Goal: Task Accomplishment & Management: Use online tool/utility

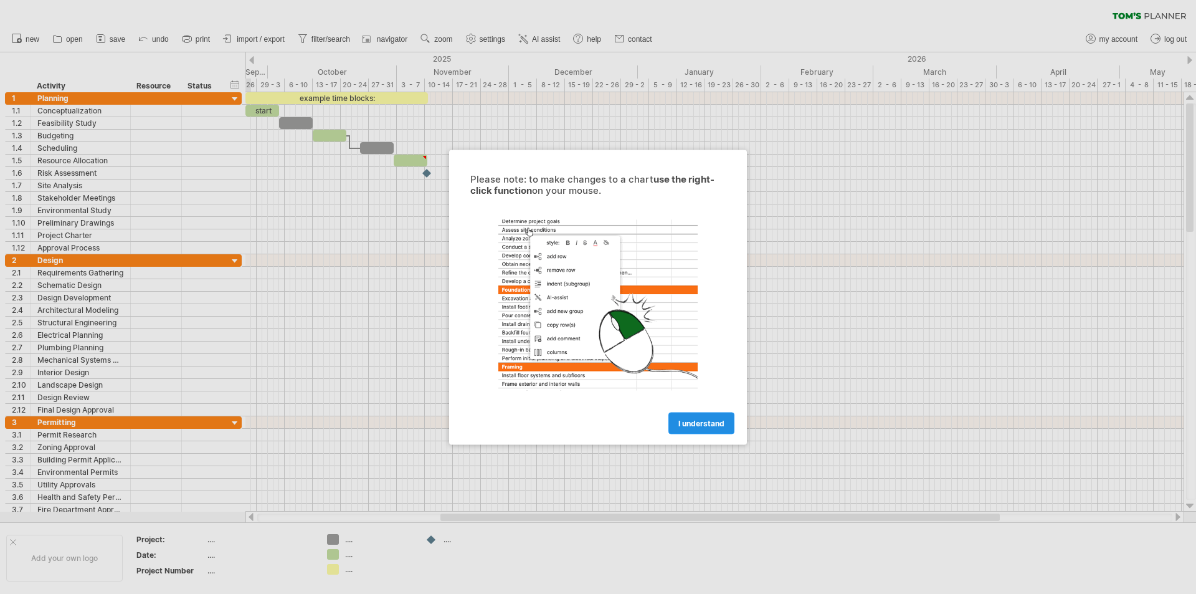
click at [695, 426] on span "I understand" at bounding box center [701, 422] width 46 height 9
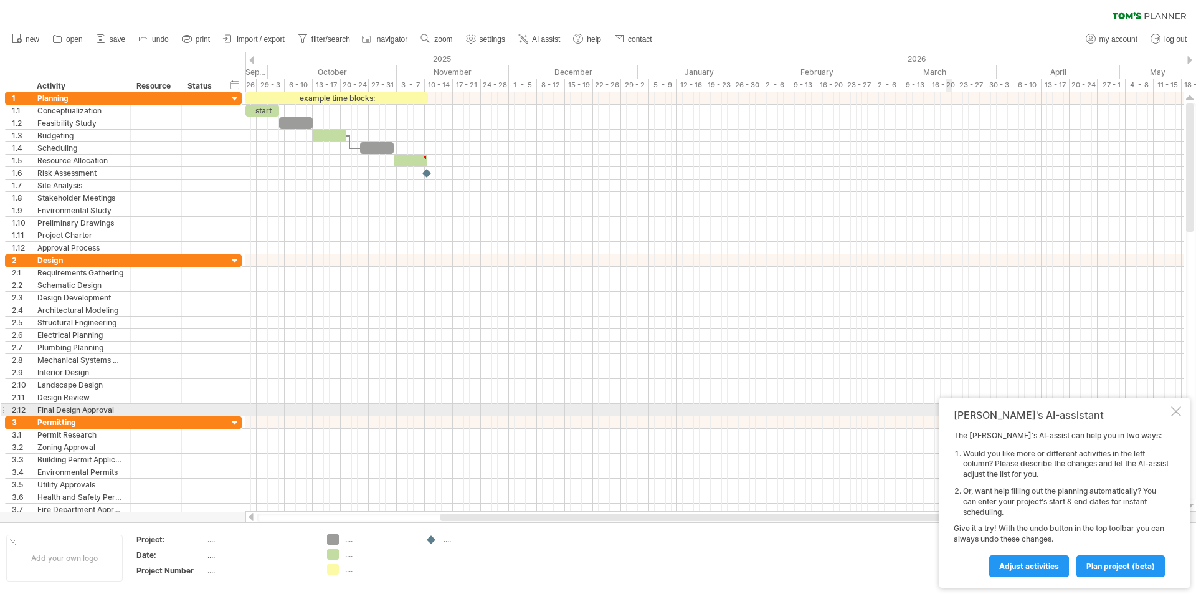
click at [1174, 414] on div at bounding box center [1176, 411] width 10 height 10
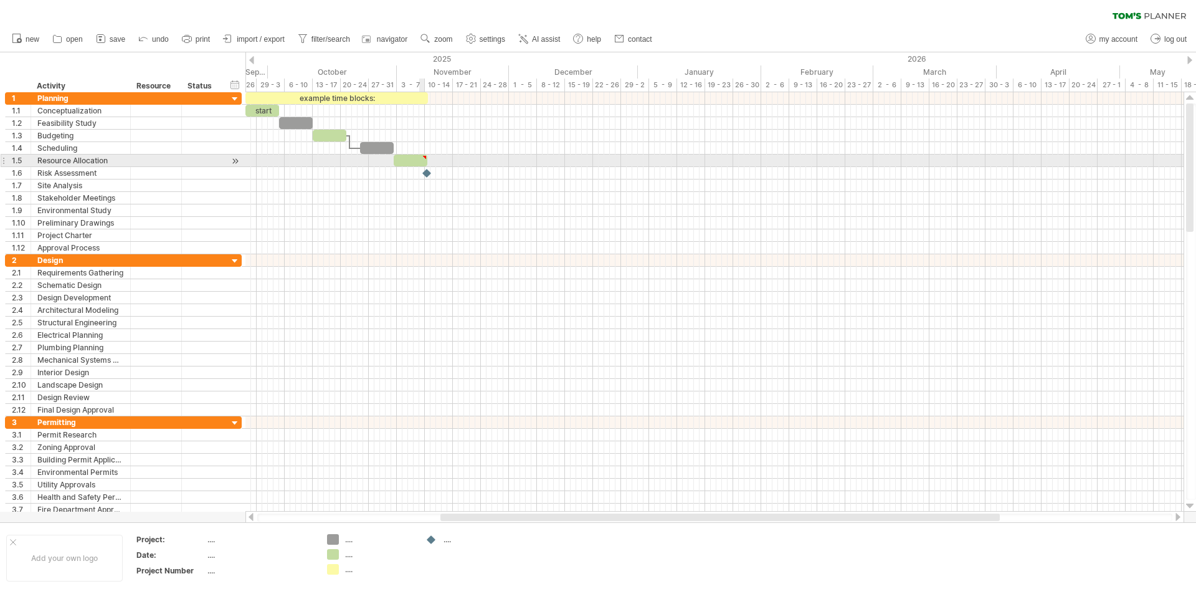
type textarea "**********"
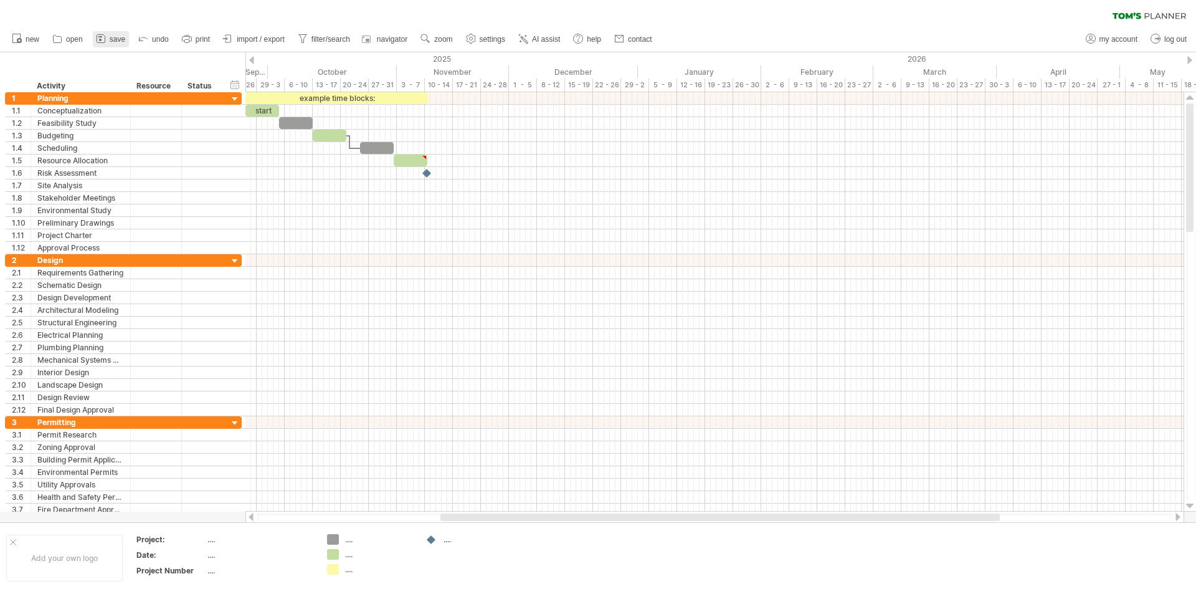
click at [115, 39] on span "save" at bounding box center [118, 39] width 16 height 9
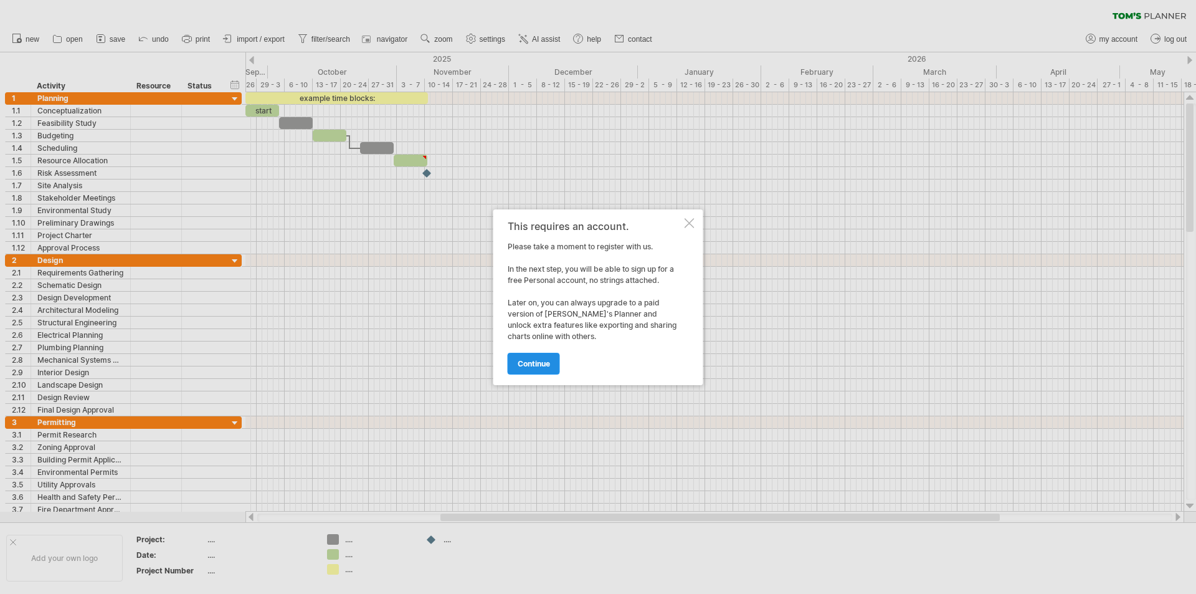
click at [518, 367] on span "continue" at bounding box center [534, 363] width 32 height 9
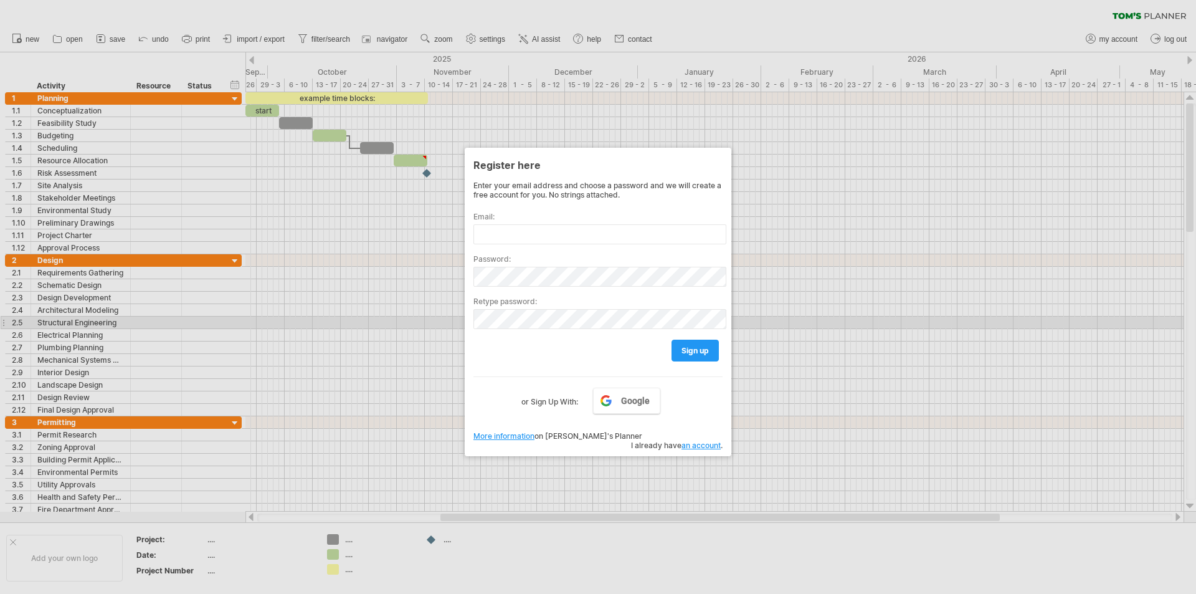
click at [449, 320] on div at bounding box center [598, 297] width 1196 height 594
click at [505, 227] on input "text" at bounding box center [599, 234] width 253 height 20
type input "**********"
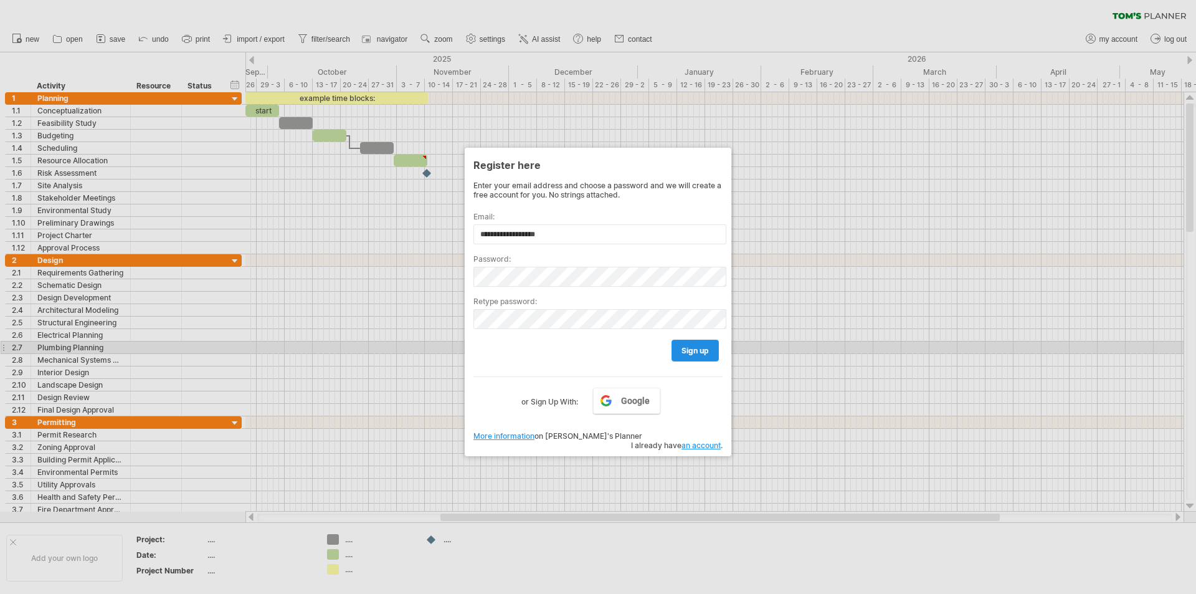
click at [682, 346] on span "sign up" at bounding box center [695, 350] width 27 height 9
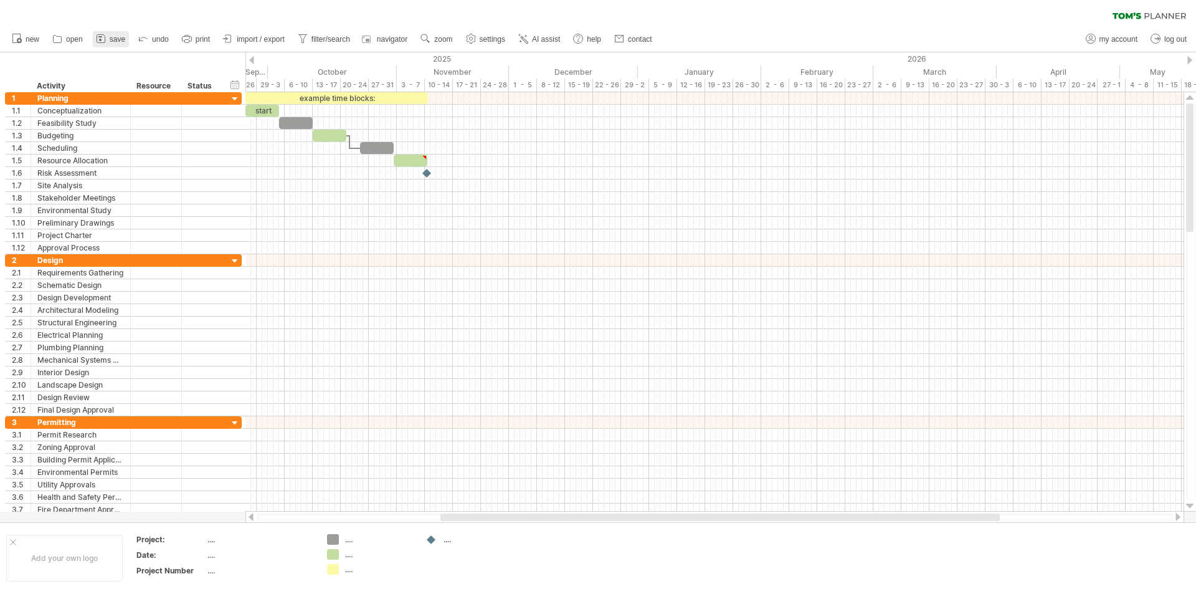
click at [111, 36] on span "save" at bounding box center [118, 39] width 16 height 9
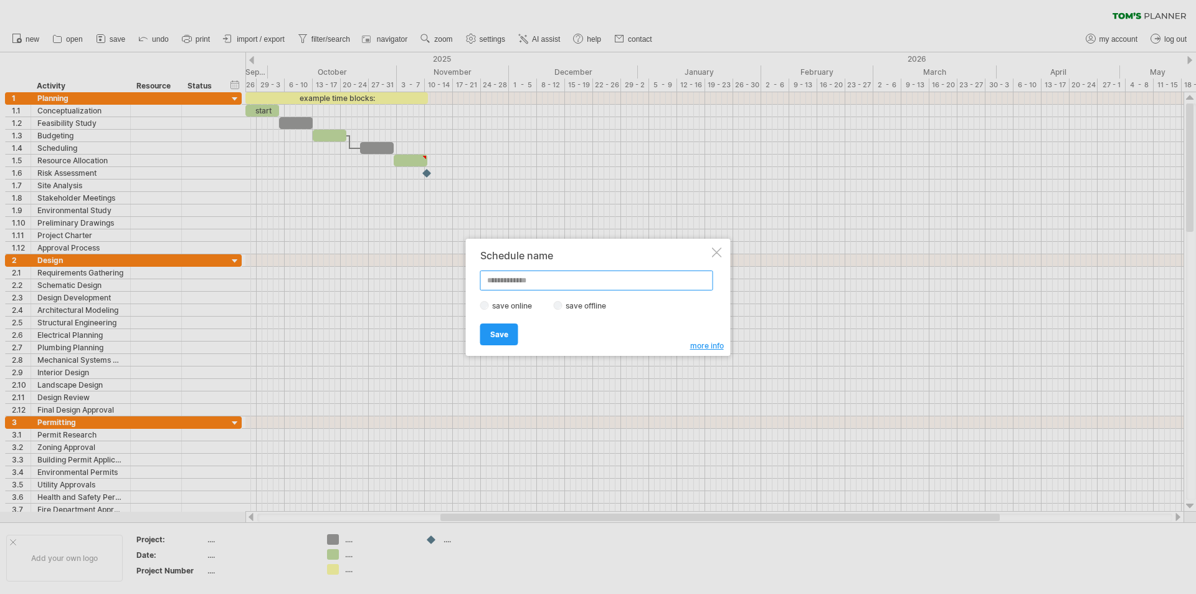
click at [533, 277] on input "text" at bounding box center [596, 280] width 233 height 20
type input "********"
click at [504, 330] on span "Save" at bounding box center [499, 334] width 18 height 9
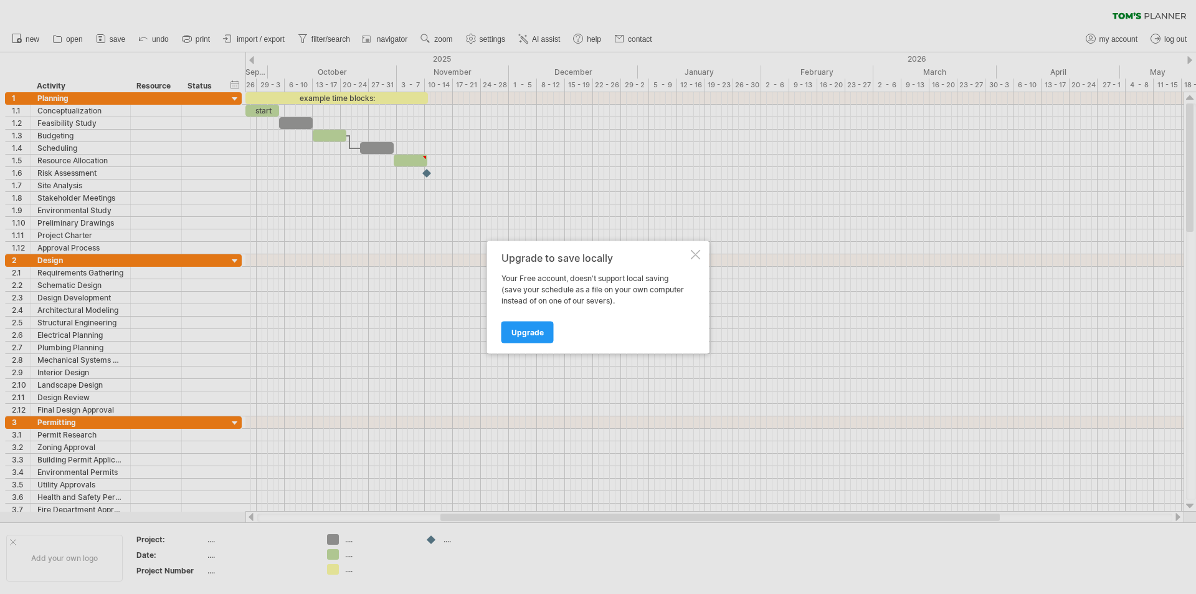
click at [504, 330] on link "Upgrade" at bounding box center [528, 332] width 52 height 22
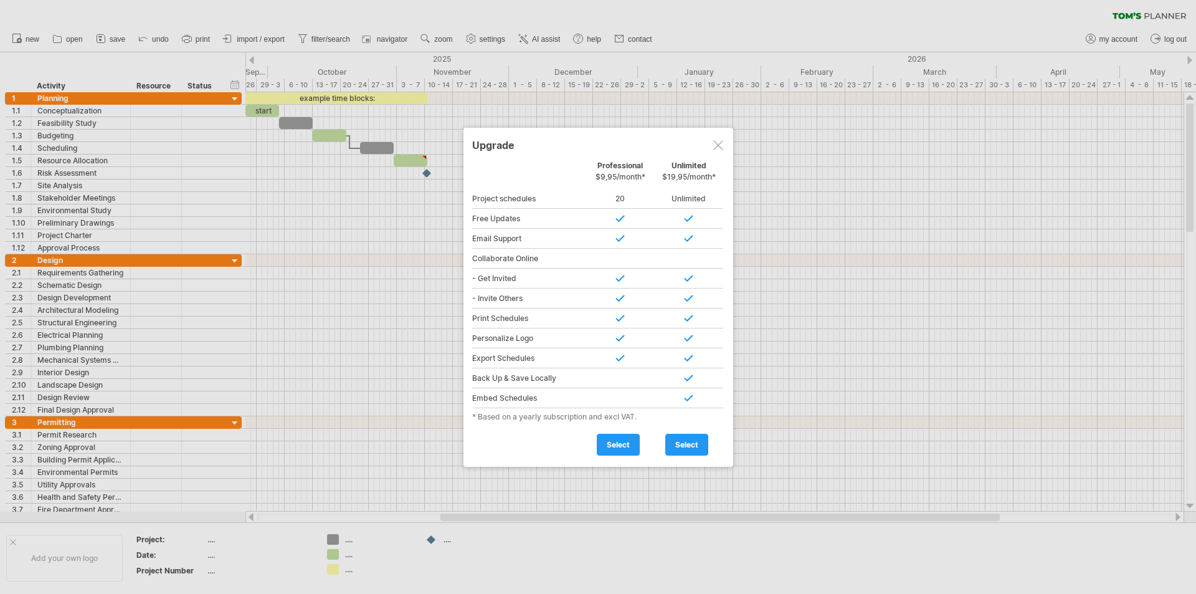
click at [720, 146] on div at bounding box center [718, 145] width 10 height 10
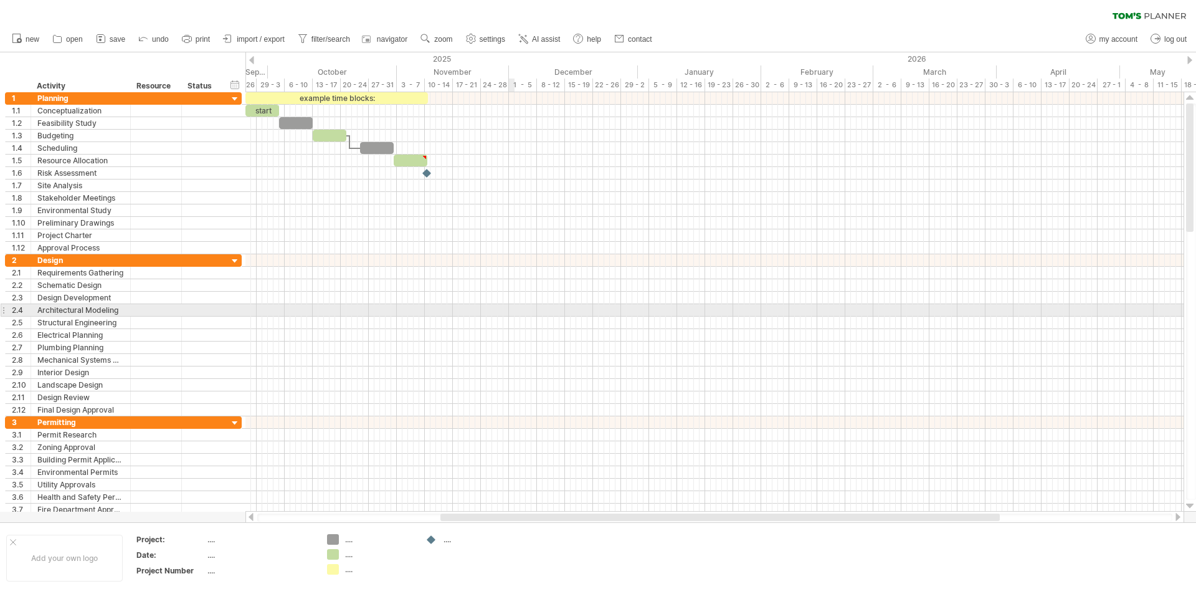
drag, startPoint x: 12, startPoint y: 75, endPoint x: 504, endPoint y: 305, distance: 543.0
click at [508, 305] on div "Trying to reach [DOMAIN_NAME] Connected again... 0% clear filter new 1" at bounding box center [598, 297] width 1196 height 594
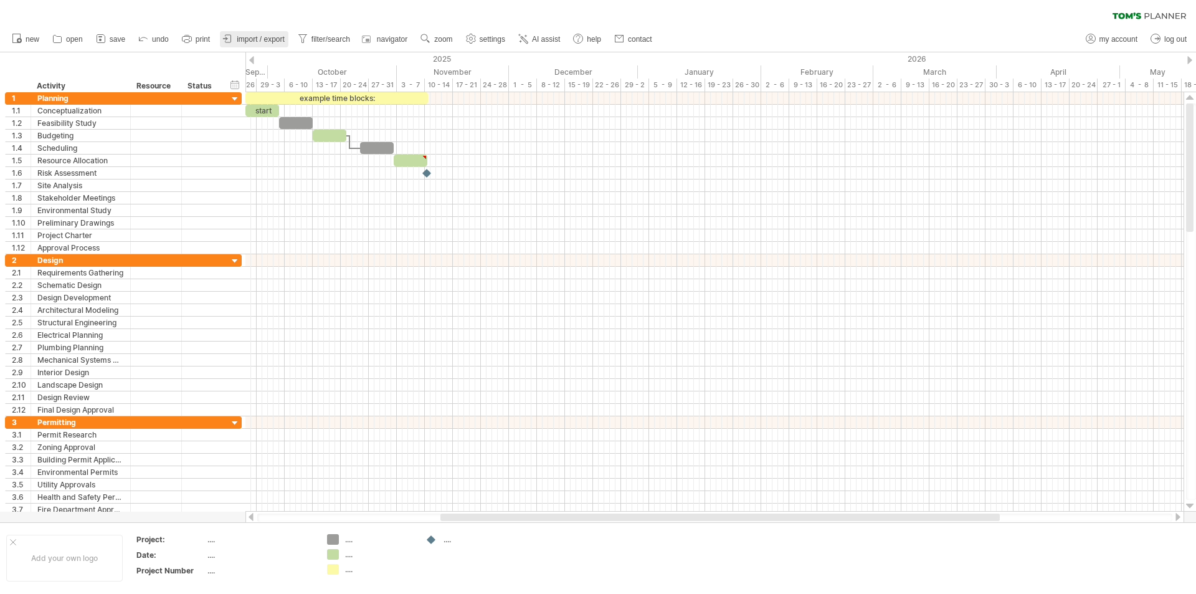
click at [268, 42] on span "import / export" at bounding box center [261, 39] width 48 height 9
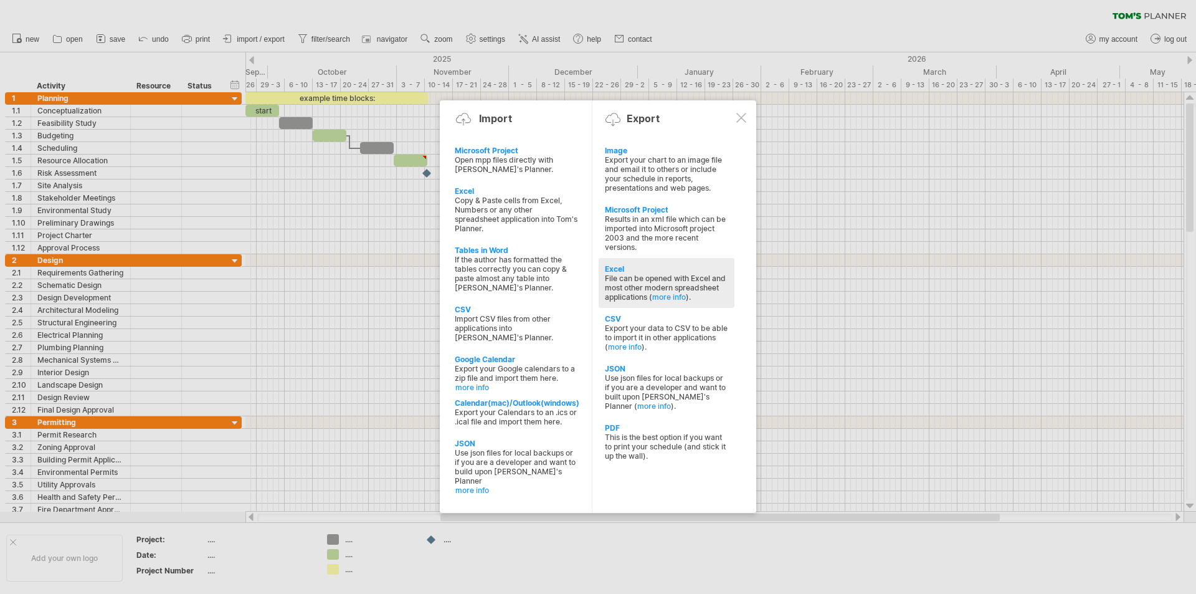
click at [640, 275] on div "File can be opened with Excel and most other modern spreadsheet applications ( …" at bounding box center [666, 288] width 123 height 28
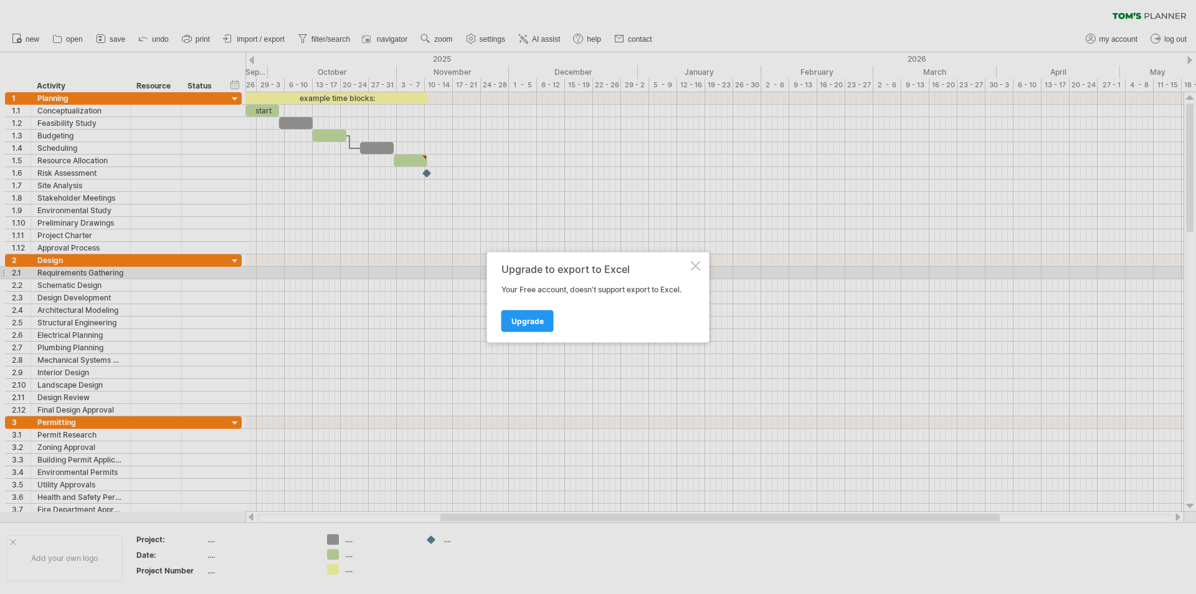
click at [682, 271] on div "Upgrade to export to Excel" at bounding box center [595, 268] width 187 height 11
click at [691, 266] on div at bounding box center [696, 265] width 10 height 10
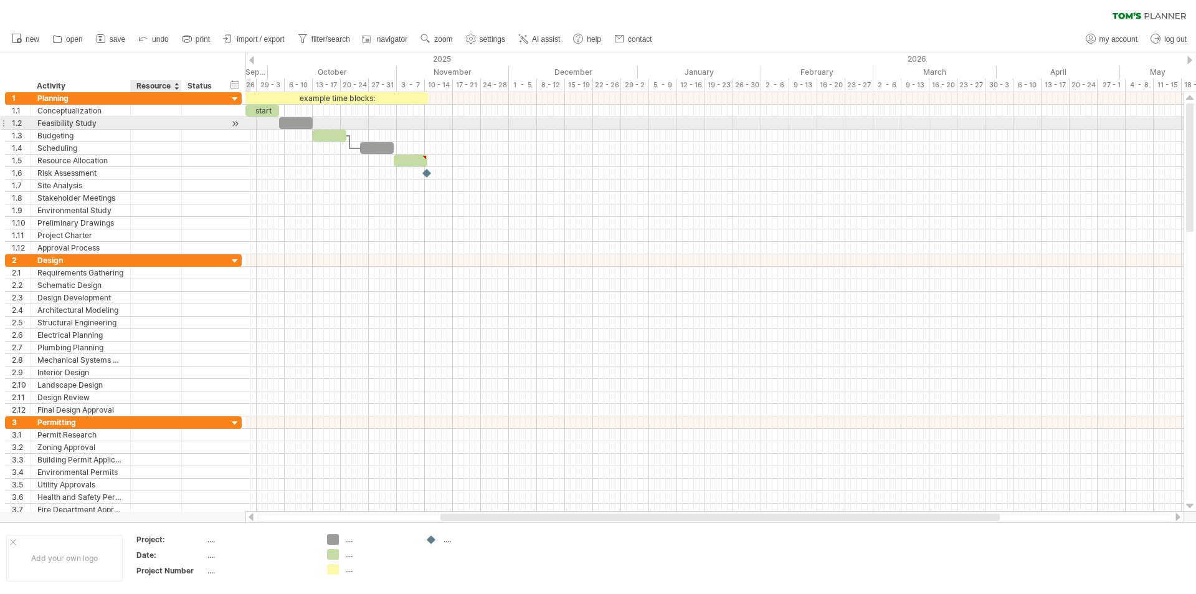
click at [169, 120] on div at bounding box center [156, 123] width 38 height 12
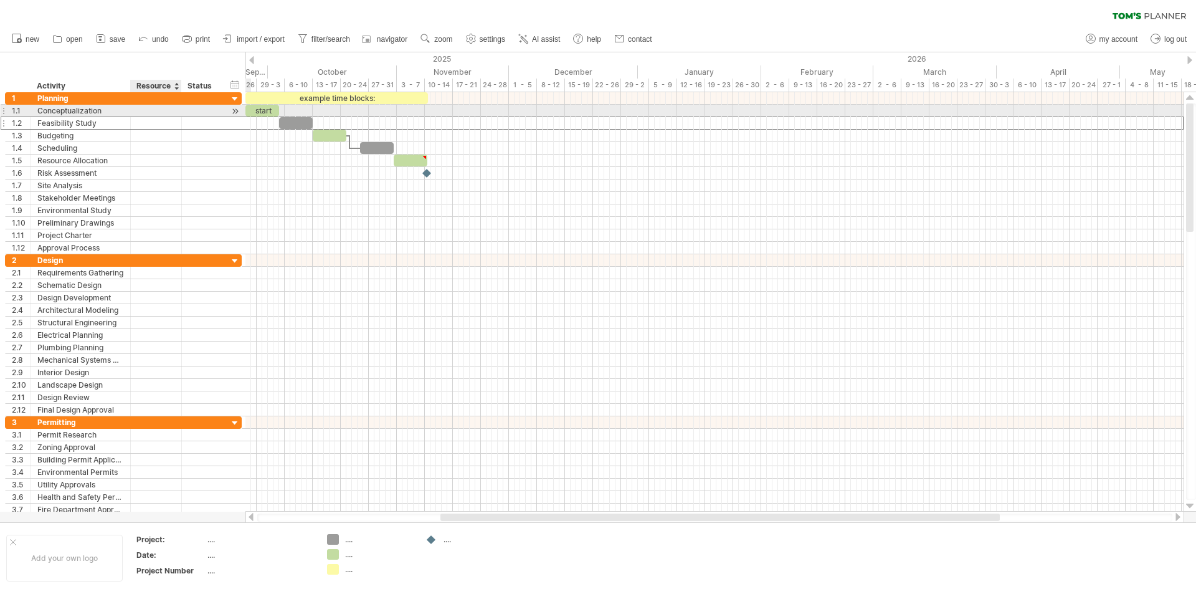
click at [179, 108] on div at bounding box center [180, 111] width 6 height 12
click at [170, 111] on div at bounding box center [156, 111] width 38 height 12
click at [170, 111] on input "text" at bounding box center [156, 111] width 38 height 12
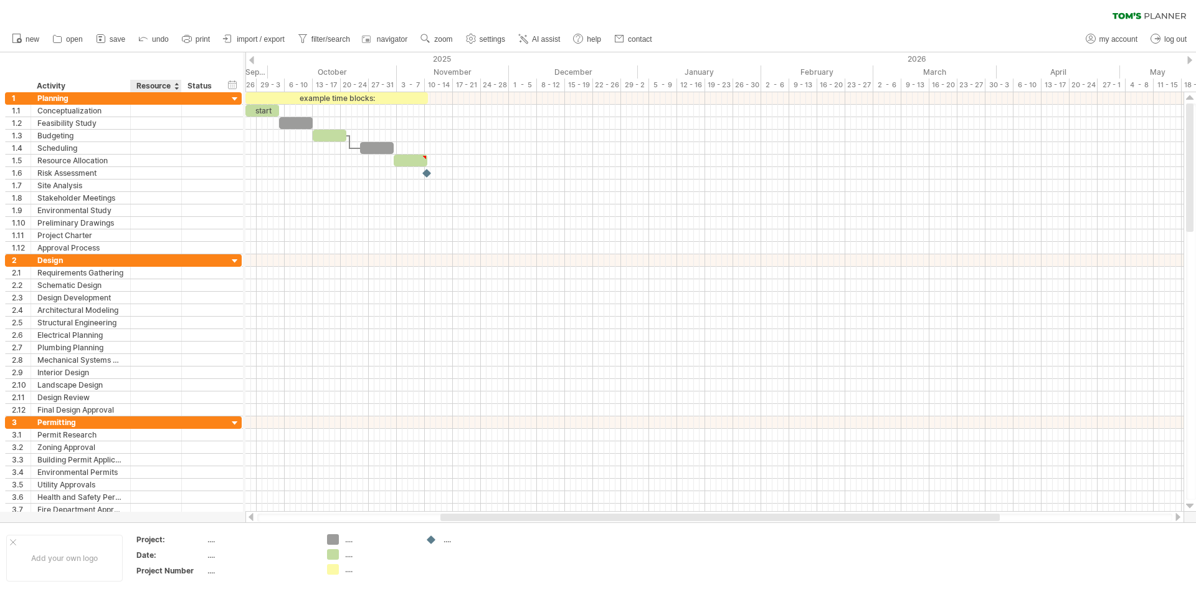
click at [155, 86] on div "Resource" at bounding box center [155, 86] width 38 height 12
click at [178, 85] on div at bounding box center [176, 86] width 5 height 12
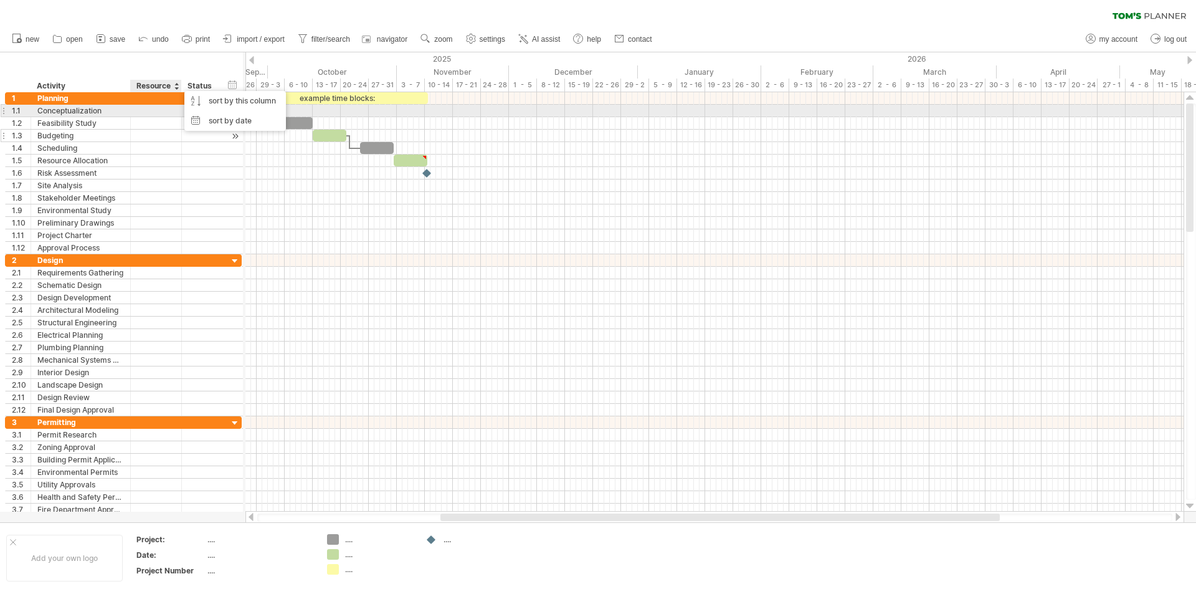
click at [152, 130] on div at bounding box center [156, 136] width 38 height 12
click at [191, 110] on div at bounding box center [201, 111] width 27 height 12
click at [253, 61] on div at bounding box center [251, 60] width 5 height 8
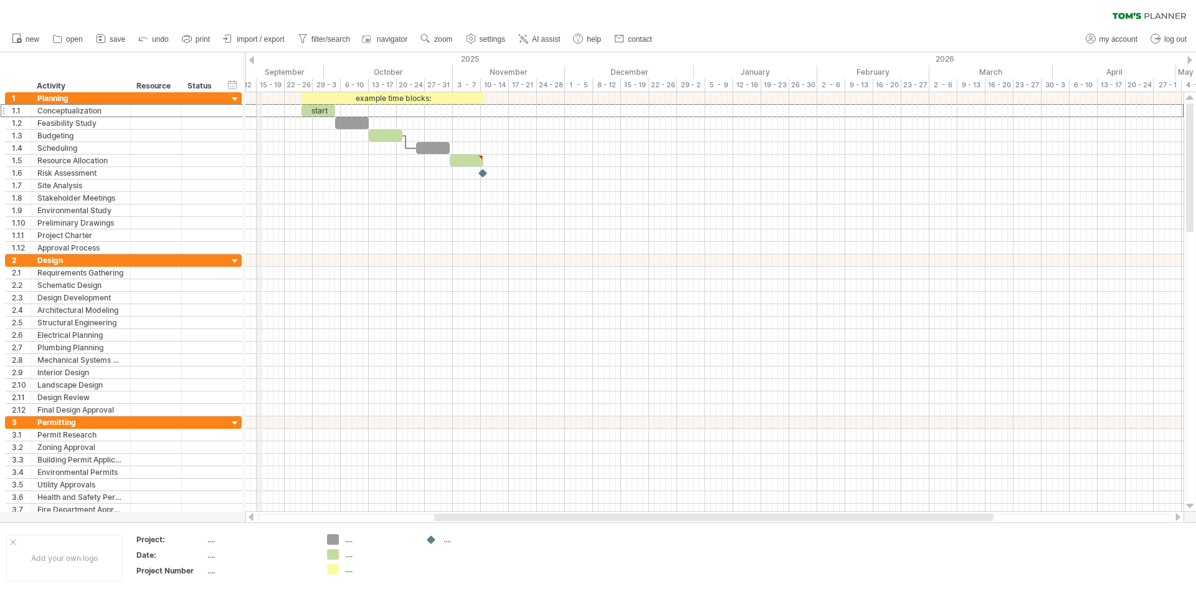
click at [254, 58] on div at bounding box center [251, 60] width 5 height 8
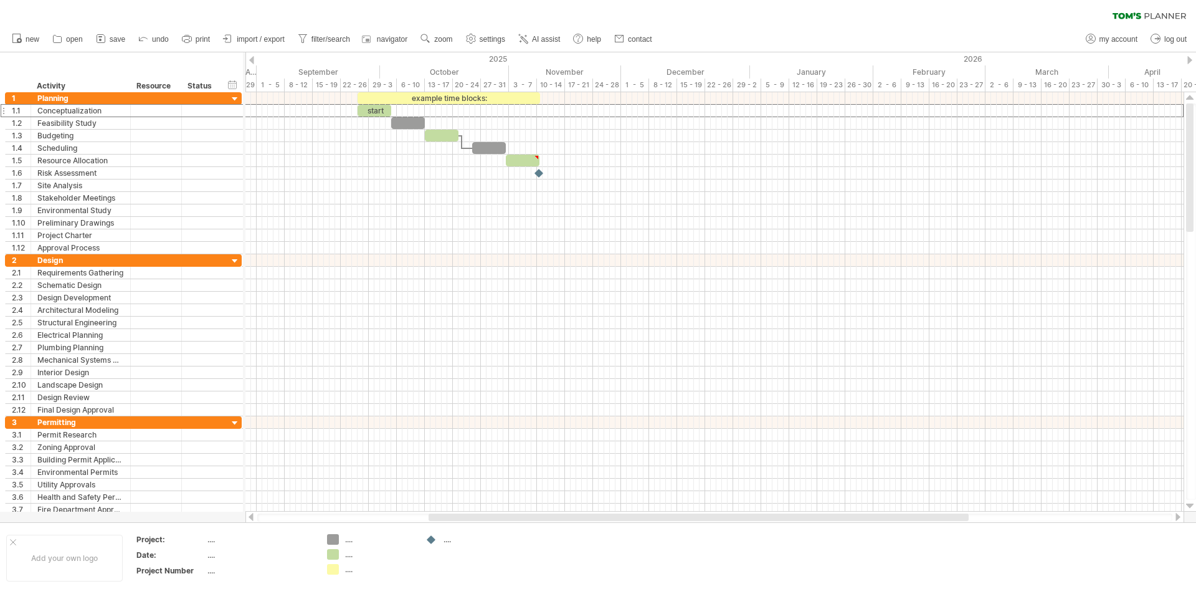
click at [254, 58] on div at bounding box center [251, 60] width 5 height 8
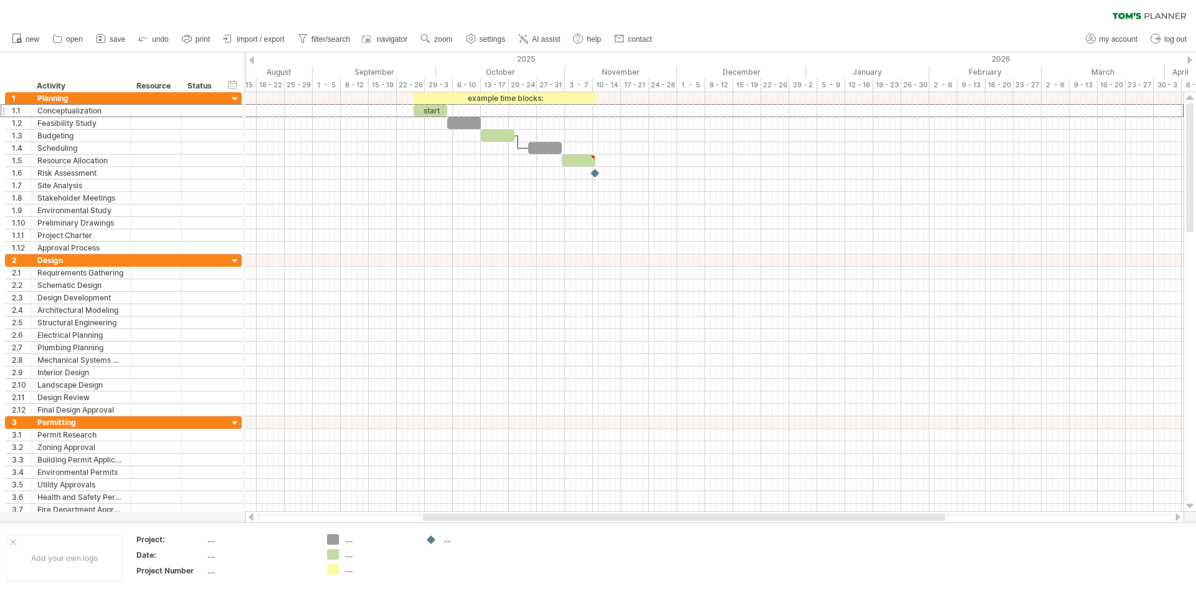
click at [254, 58] on div at bounding box center [251, 60] width 5 height 8
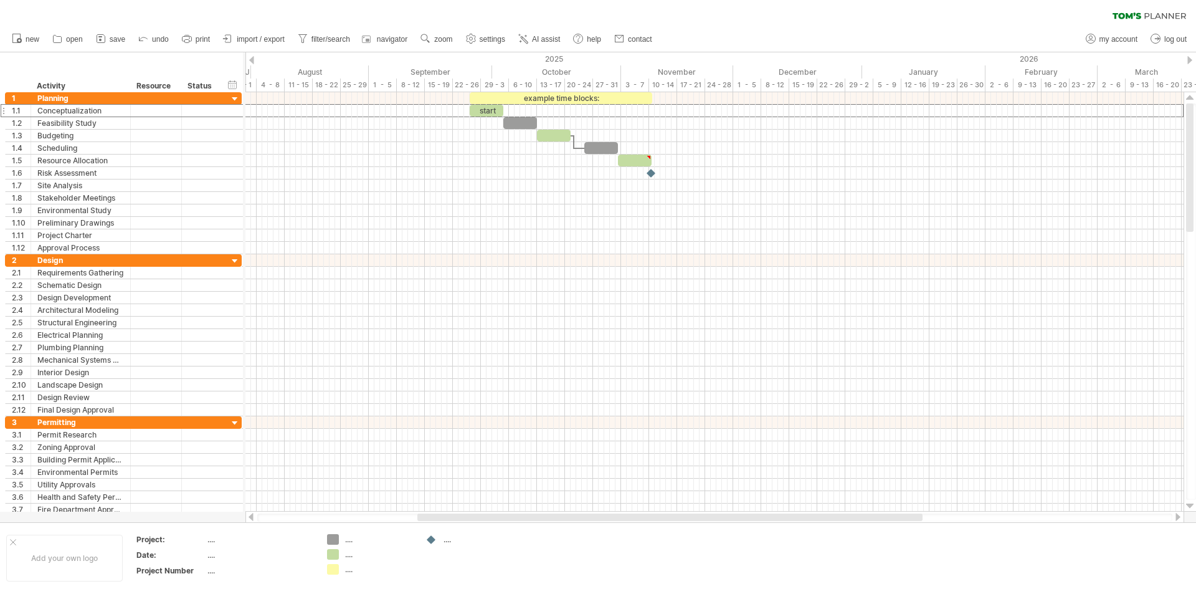
click at [254, 58] on div at bounding box center [251, 60] width 5 height 8
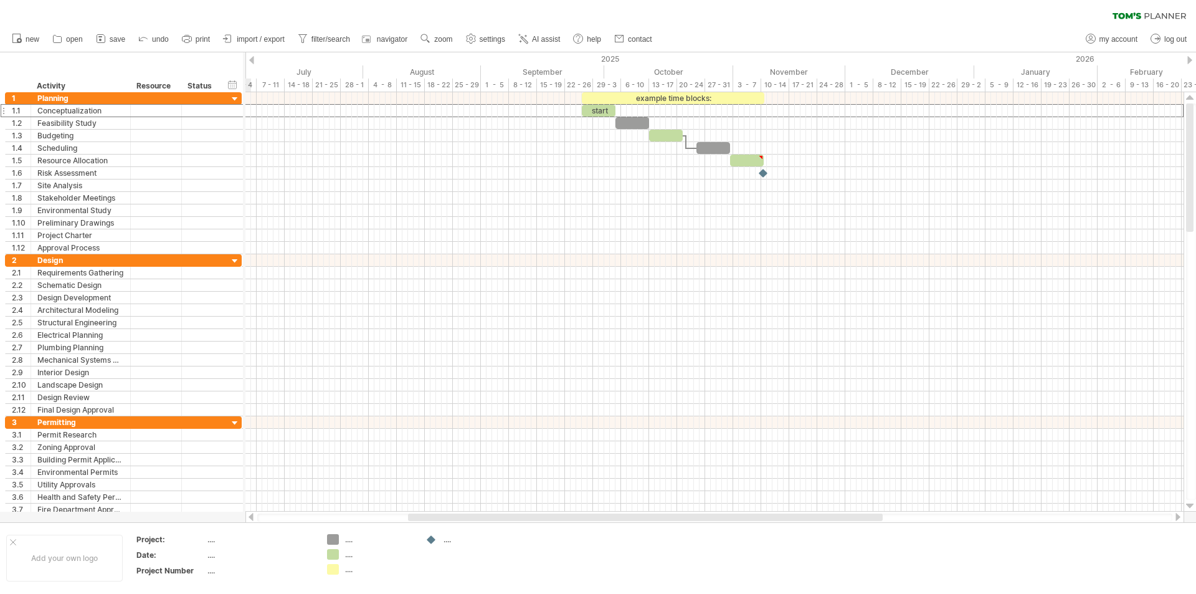
click at [254, 58] on div at bounding box center [251, 60] width 5 height 8
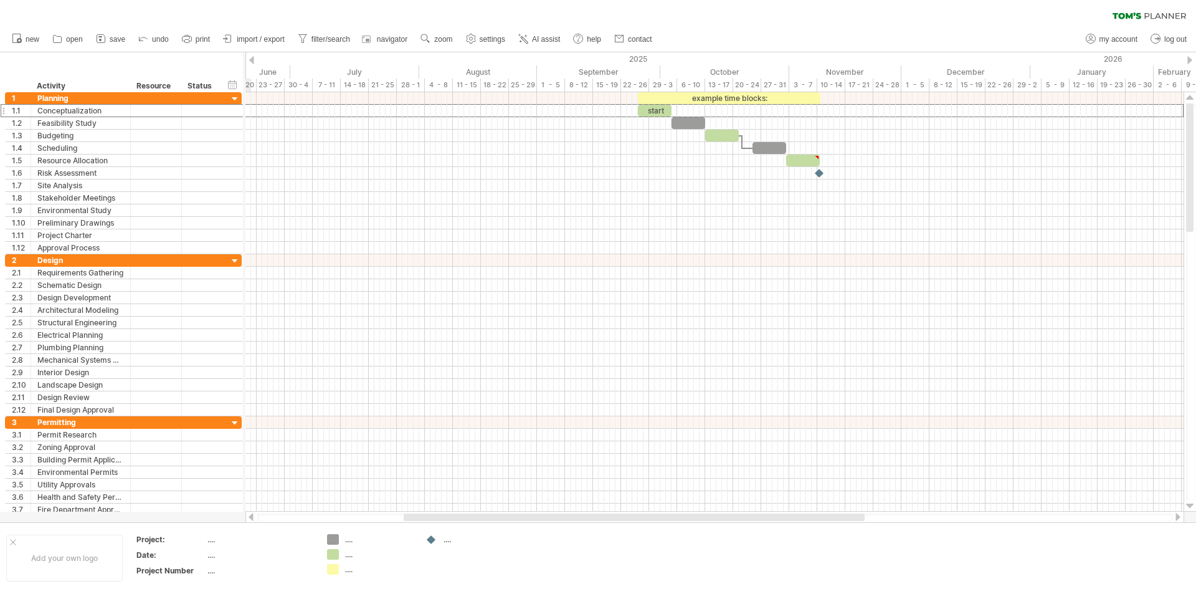
click at [254, 58] on div at bounding box center [251, 60] width 5 height 8
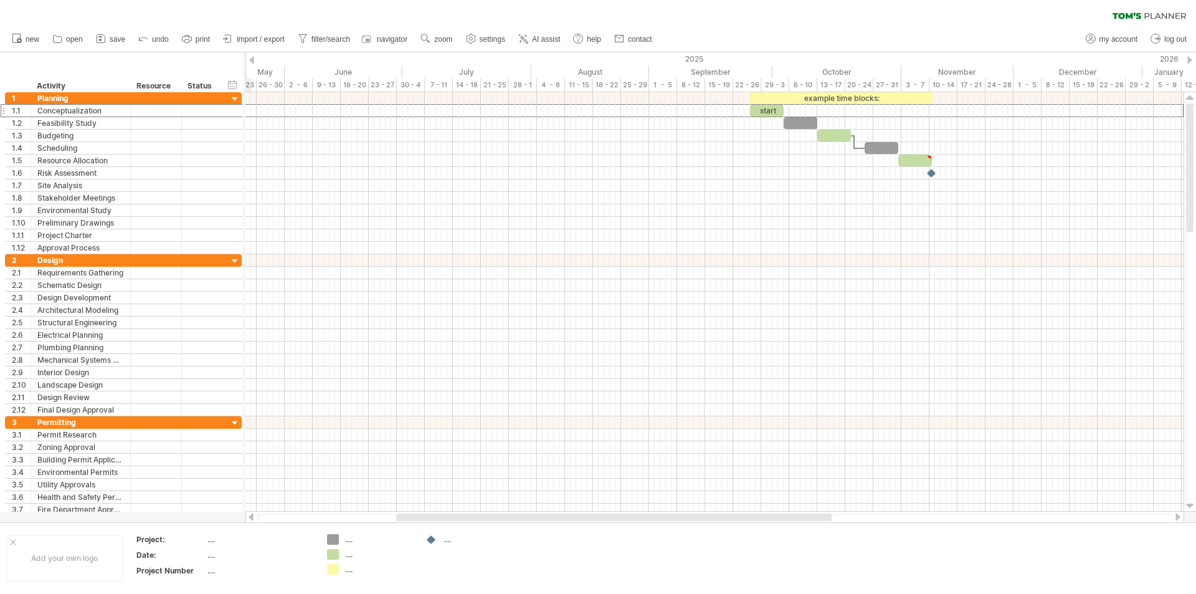
click at [254, 58] on div at bounding box center [251, 60] width 5 height 8
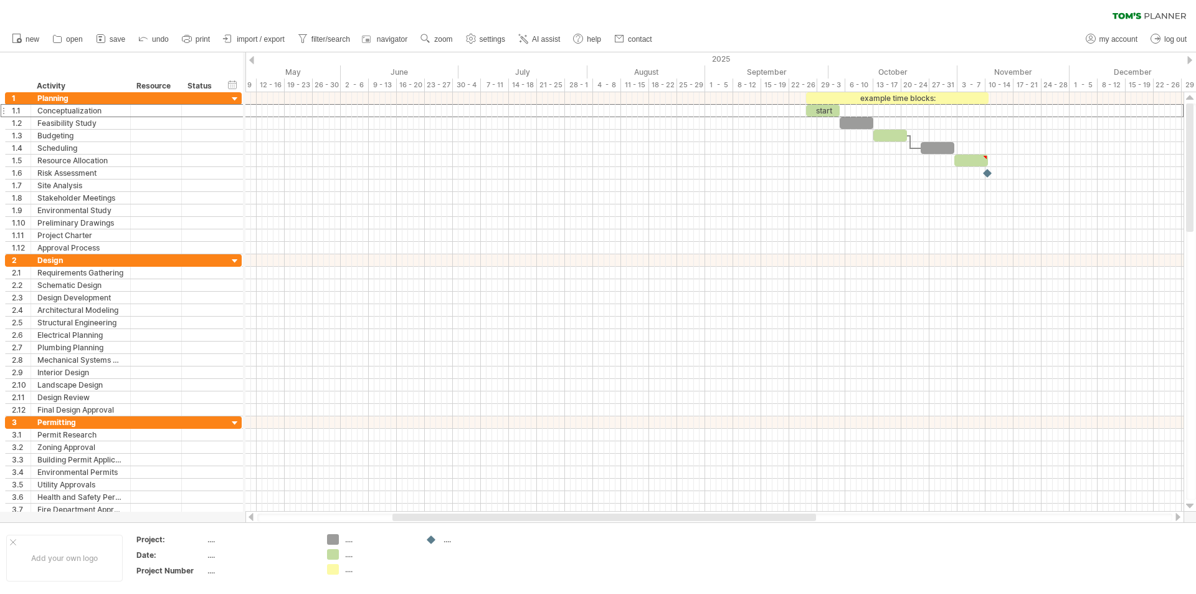
click at [1189, 62] on div at bounding box center [1189, 60] width 5 height 8
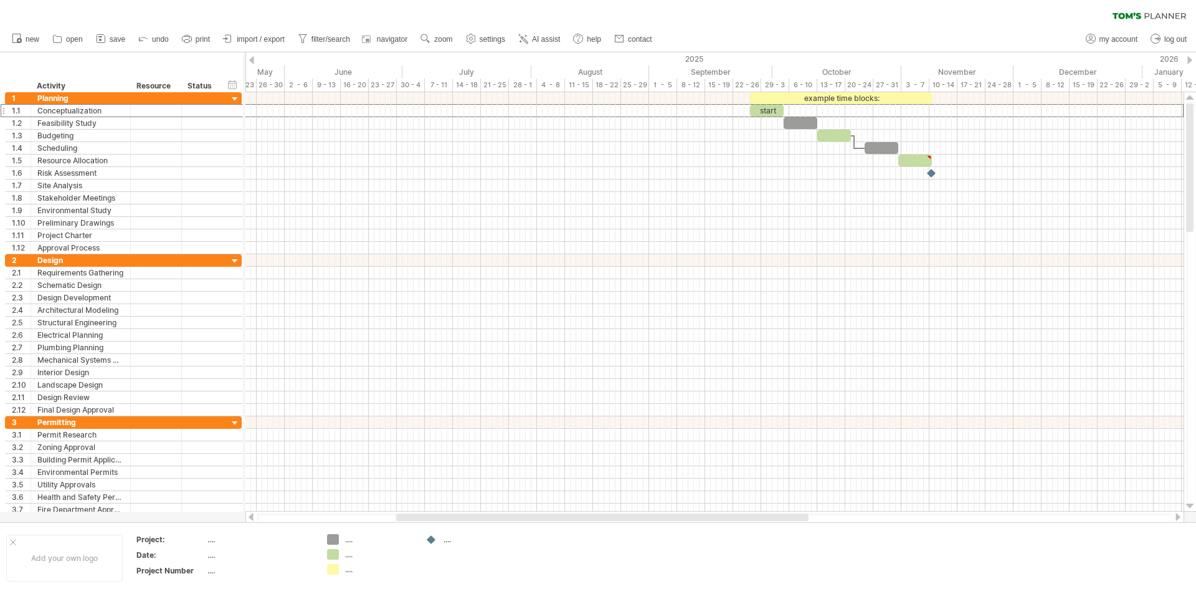
click at [1189, 62] on div at bounding box center [1189, 60] width 5 height 8
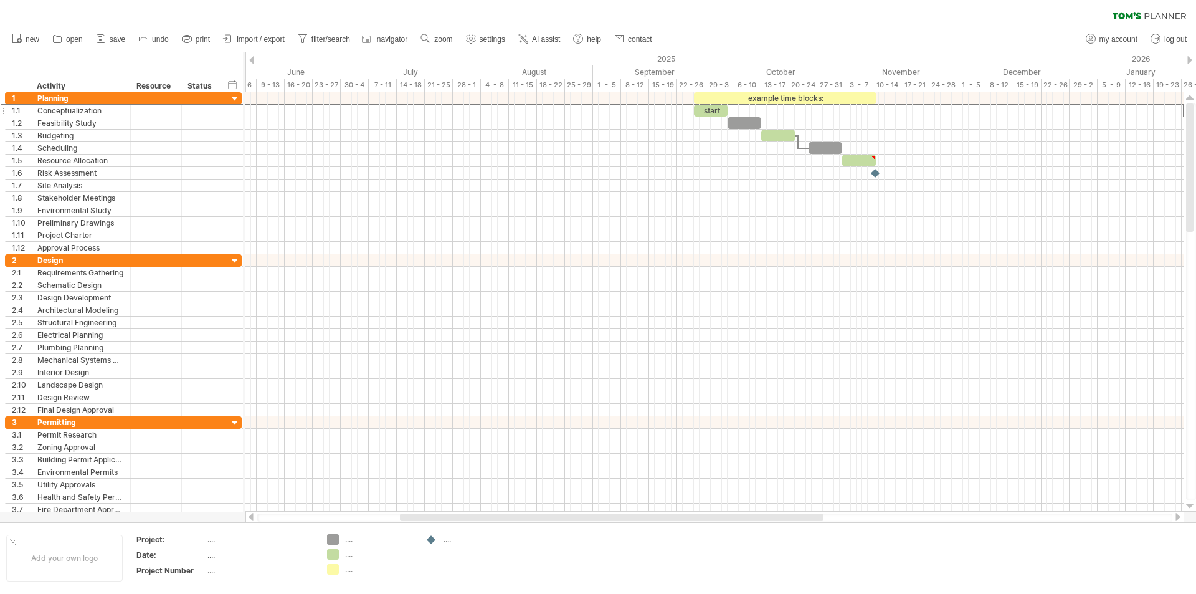
click at [1189, 62] on div at bounding box center [1189, 60] width 5 height 8
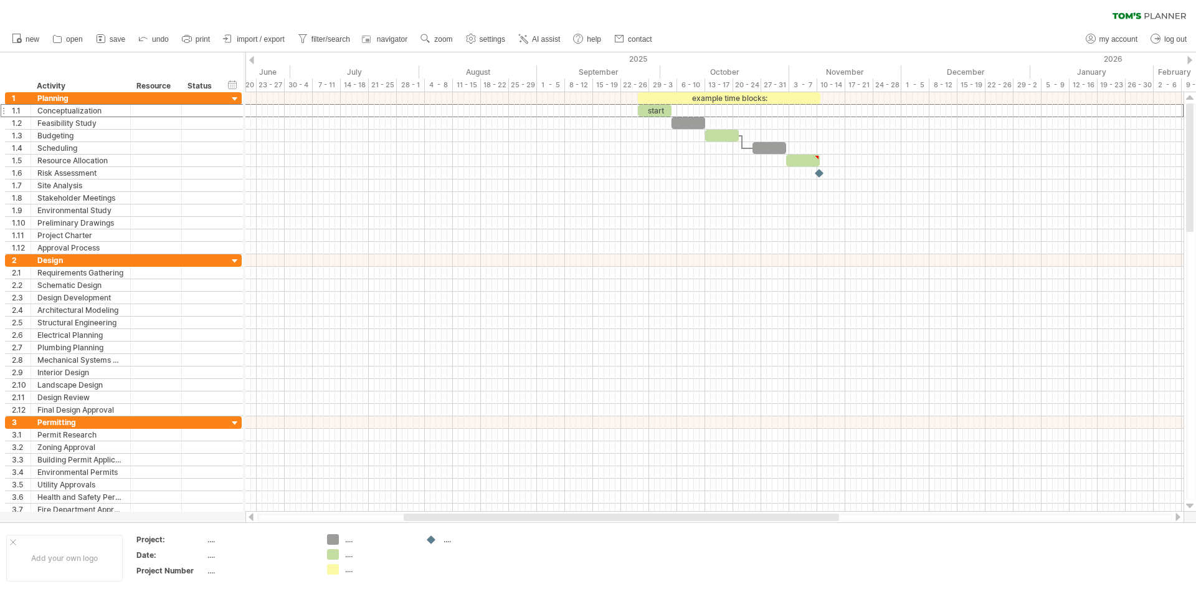
click at [1189, 62] on div at bounding box center [1189, 60] width 5 height 8
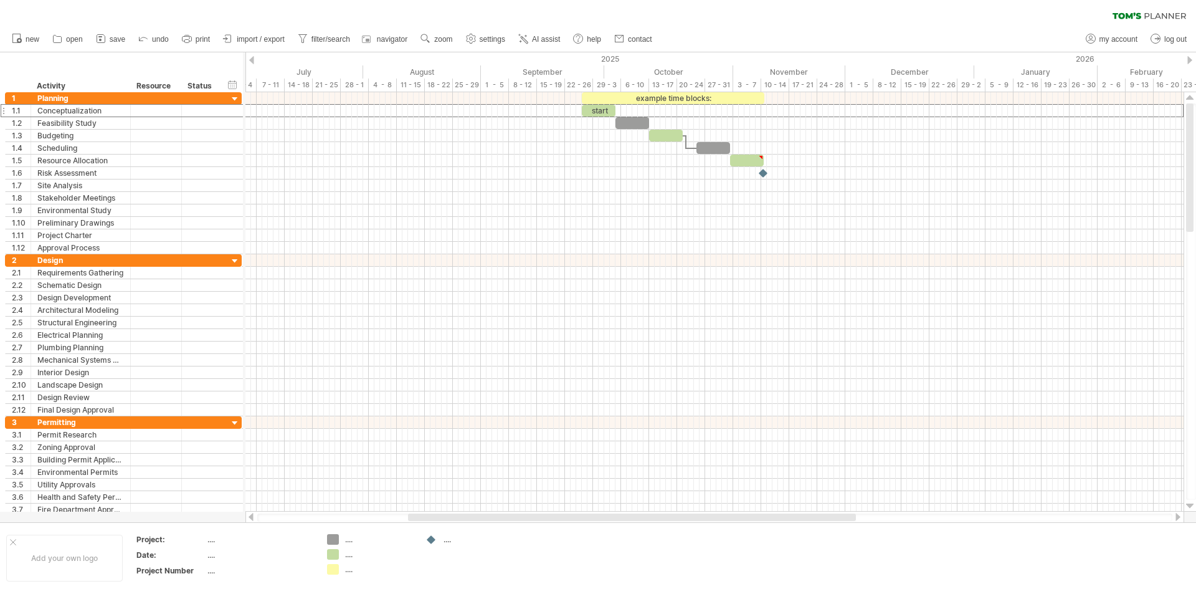
click at [1189, 62] on div at bounding box center [1189, 60] width 5 height 8
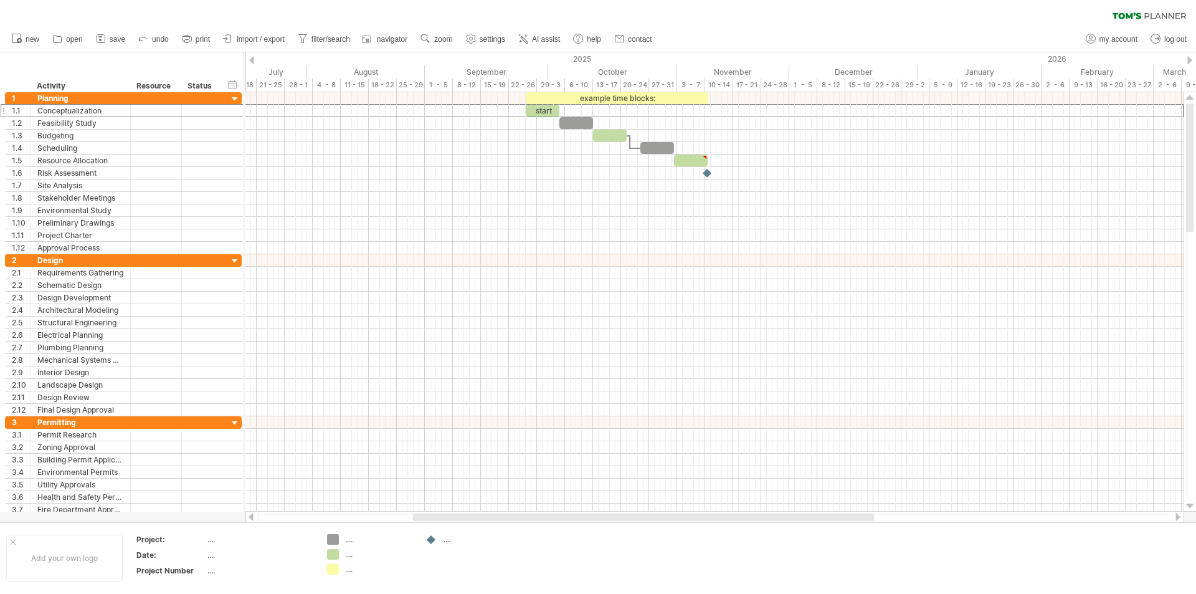
click at [1189, 62] on div at bounding box center [1189, 60] width 5 height 8
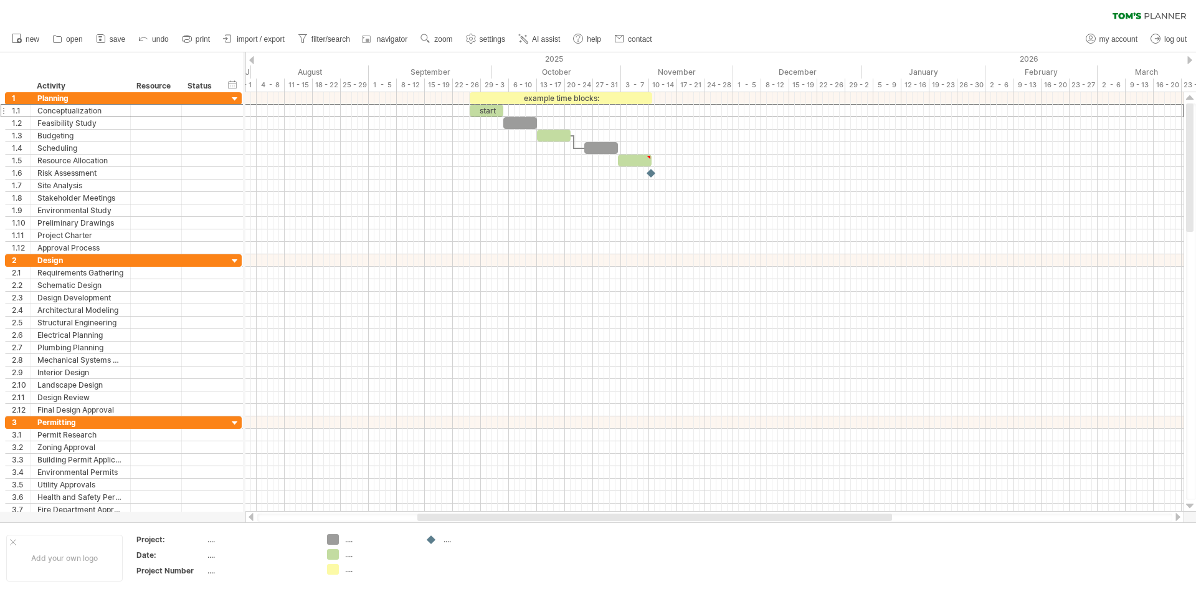
click at [1189, 62] on div at bounding box center [1189, 60] width 5 height 8
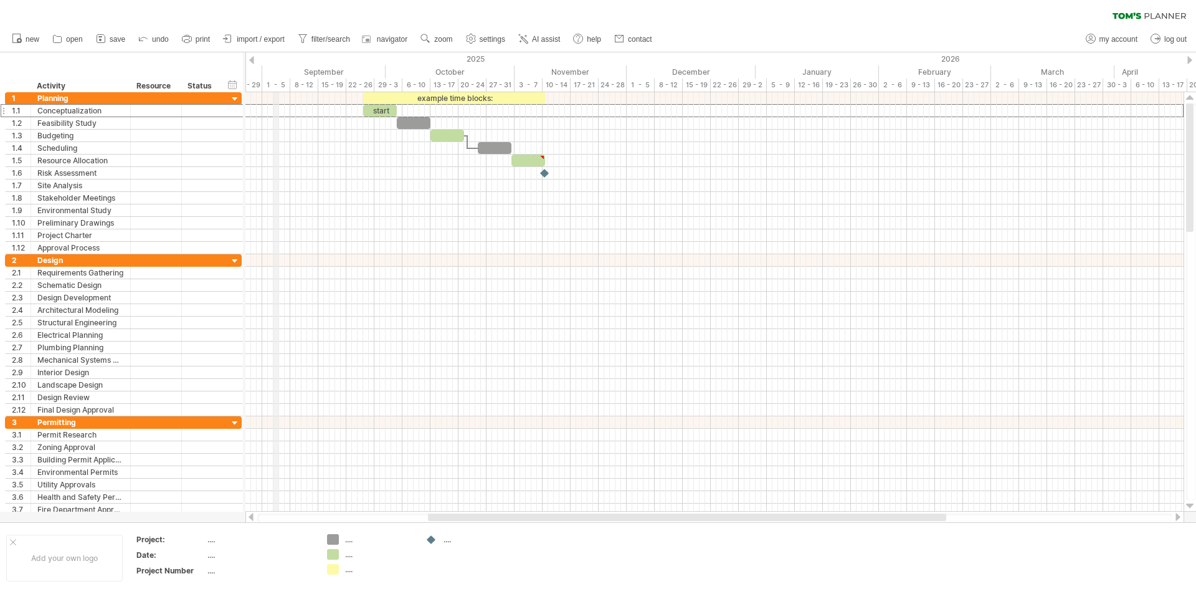
drag, startPoint x: 322, startPoint y: 60, endPoint x: 274, endPoint y: 82, distance: 52.7
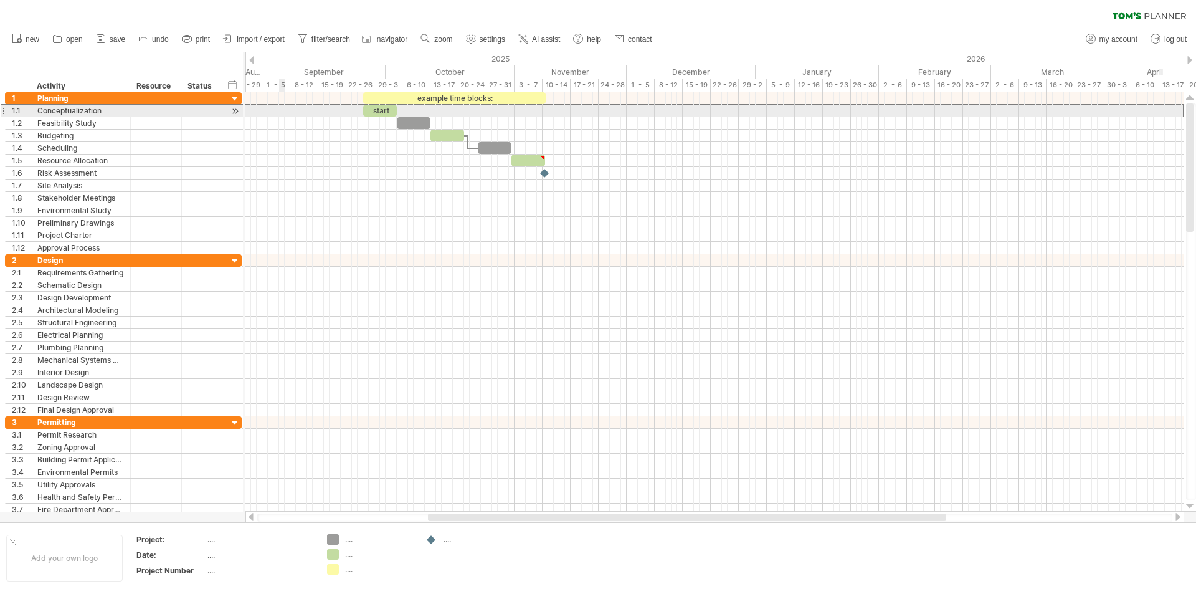
click at [282, 108] on div at bounding box center [714, 110] width 938 height 13
click at [274, 114] on div at bounding box center [714, 111] width 938 height 12
click at [266, 114] on div at bounding box center [714, 111] width 938 height 12
drag, startPoint x: 266, startPoint y: 114, endPoint x: 287, endPoint y: 114, distance: 21.2
click at [287, 114] on div at bounding box center [714, 111] width 938 height 12
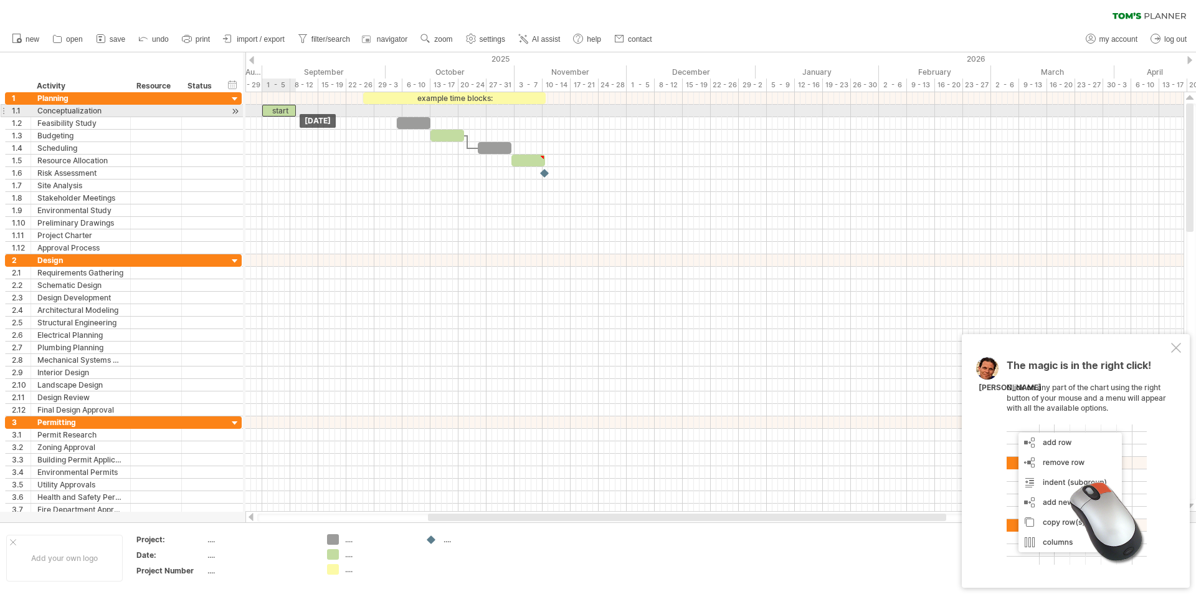
drag, startPoint x: 381, startPoint y: 108, endPoint x: 280, endPoint y: 113, distance: 100.4
click at [280, 113] on div "start" at bounding box center [279, 111] width 34 height 12
click at [288, 110] on div "start" at bounding box center [279, 111] width 34 height 12
click at [288, 110] on div "*****" at bounding box center [279, 111] width 34 height 12
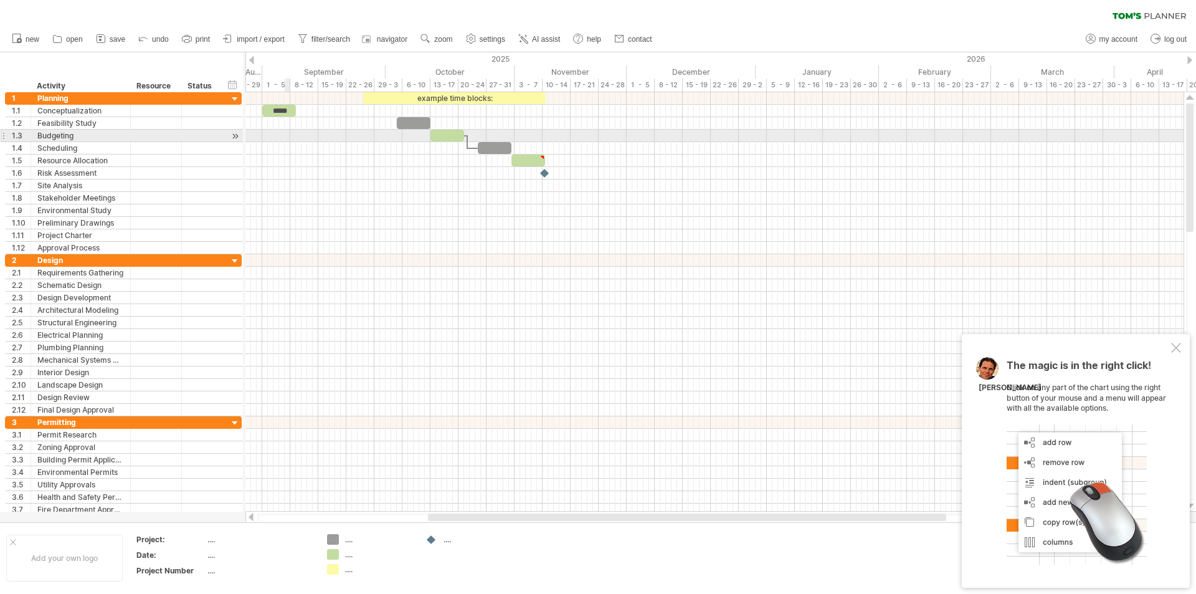
click at [288, 133] on div at bounding box center [714, 136] width 938 height 12
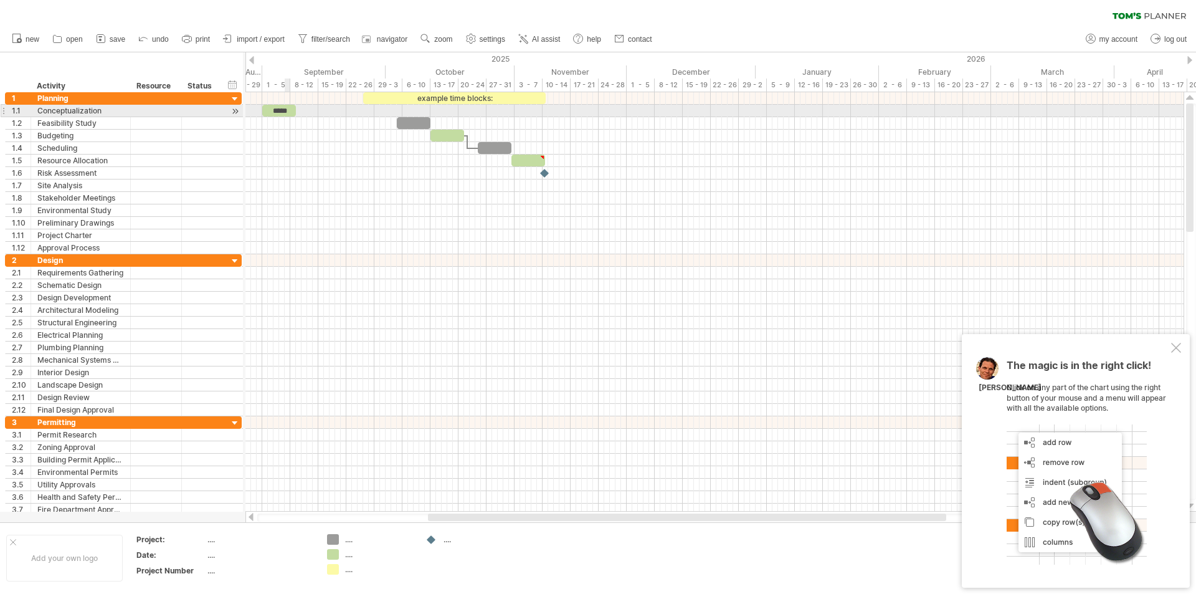
click at [283, 108] on div "*****" at bounding box center [279, 111] width 34 height 12
click at [275, 113] on div "*****" at bounding box center [279, 111] width 34 height 12
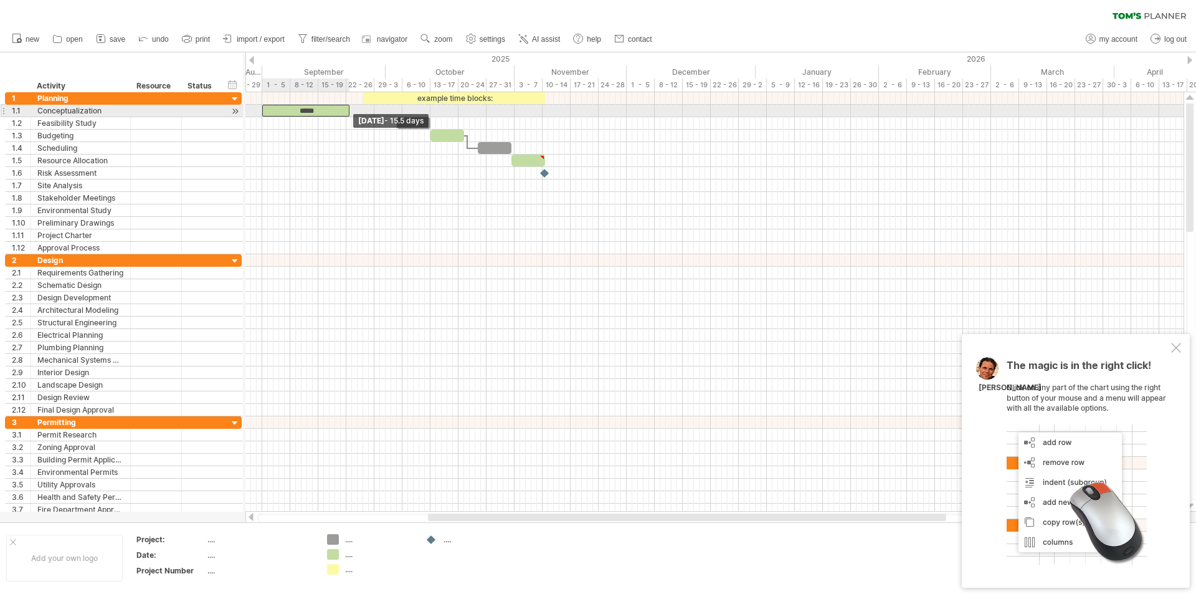
drag, startPoint x: 295, startPoint y: 106, endPoint x: 350, endPoint y: 107, distance: 54.2
click at [350, 107] on span at bounding box center [349, 111] width 5 height 12
drag, startPoint x: 348, startPoint y: 110, endPoint x: 298, endPoint y: 115, distance: 50.1
click at [298, 115] on span at bounding box center [299, 111] width 5 height 12
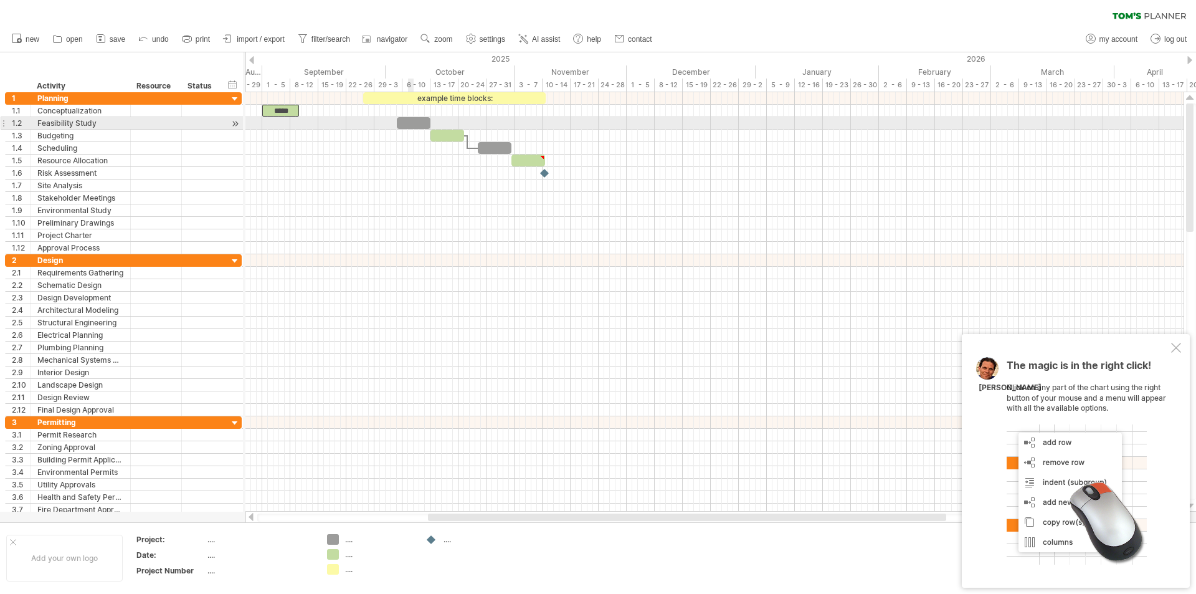
click at [413, 118] on div at bounding box center [414, 123] width 34 height 12
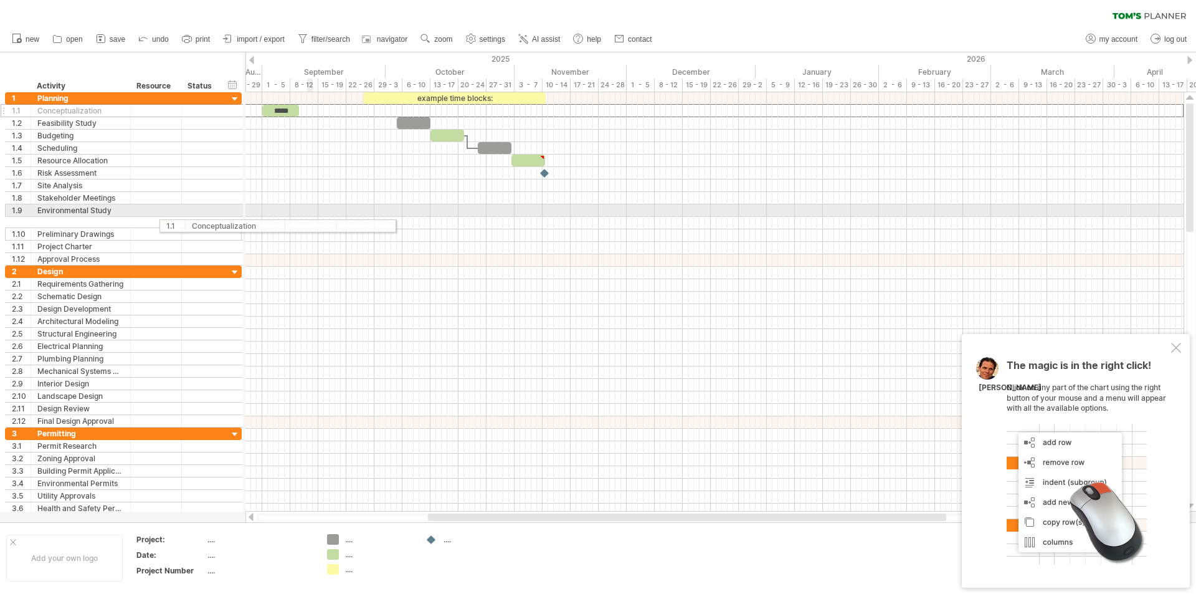
drag, startPoint x: 149, startPoint y: 114, endPoint x: 309, endPoint y: 224, distance: 194.1
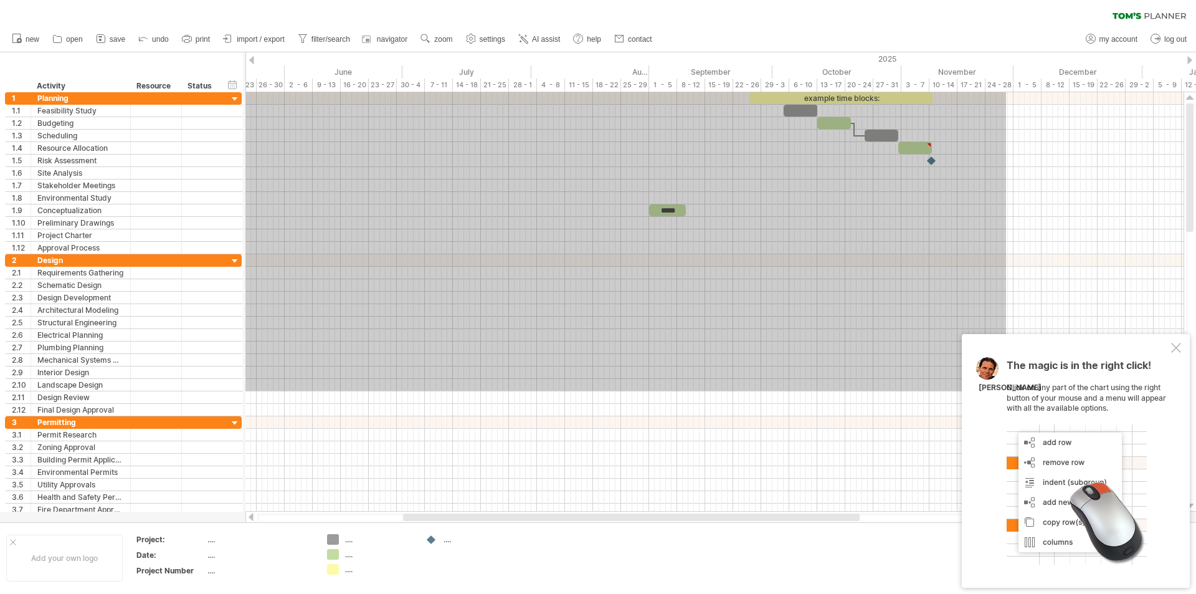
drag, startPoint x: 619, startPoint y: 391, endPoint x: 167, endPoint y: 89, distance: 543.6
click at [24, 49] on div "Trying to reach [DOMAIN_NAME] Connected again... 0% clear filter new 1" at bounding box center [598, 297] width 1196 height 594
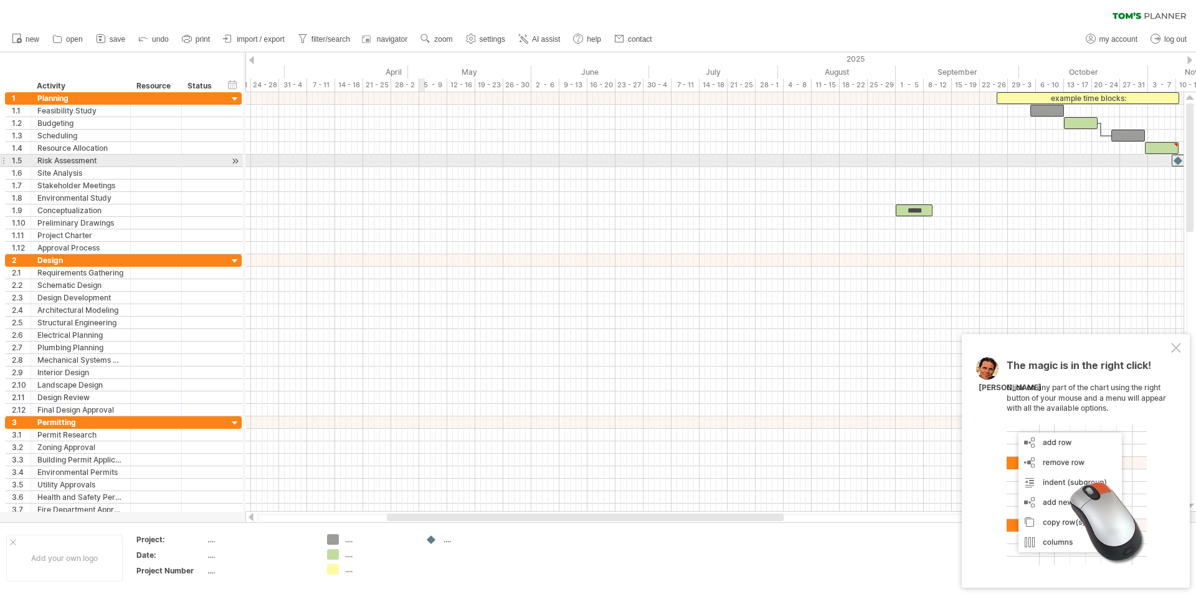
drag, startPoint x: 287, startPoint y: 65, endPoint x: 420, endPoint y: 167, distance: 167.5
click at [420, 167] on div "Trying to reach [DOMAIN_NAME] Connected again... 0% clear filter new 1" at bounding box center [598, 297] width 1196 height 594
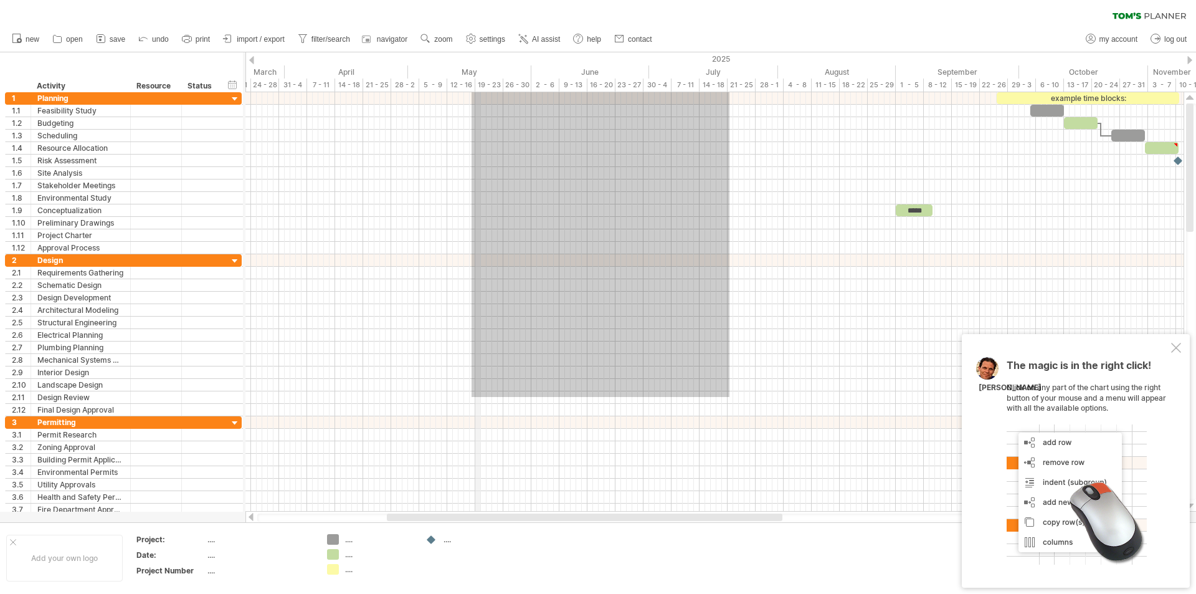
drag, startPoint x: 726, startPoint y: 394, endPoint x: 478, endPoint y: 73, distance: 406.0
click at [478, 73] on div "Trying to reach [DOMAIN_NAME] Connected again... 0% clear filter new 1" at bounding box center [598, 297] width 1196 height 594
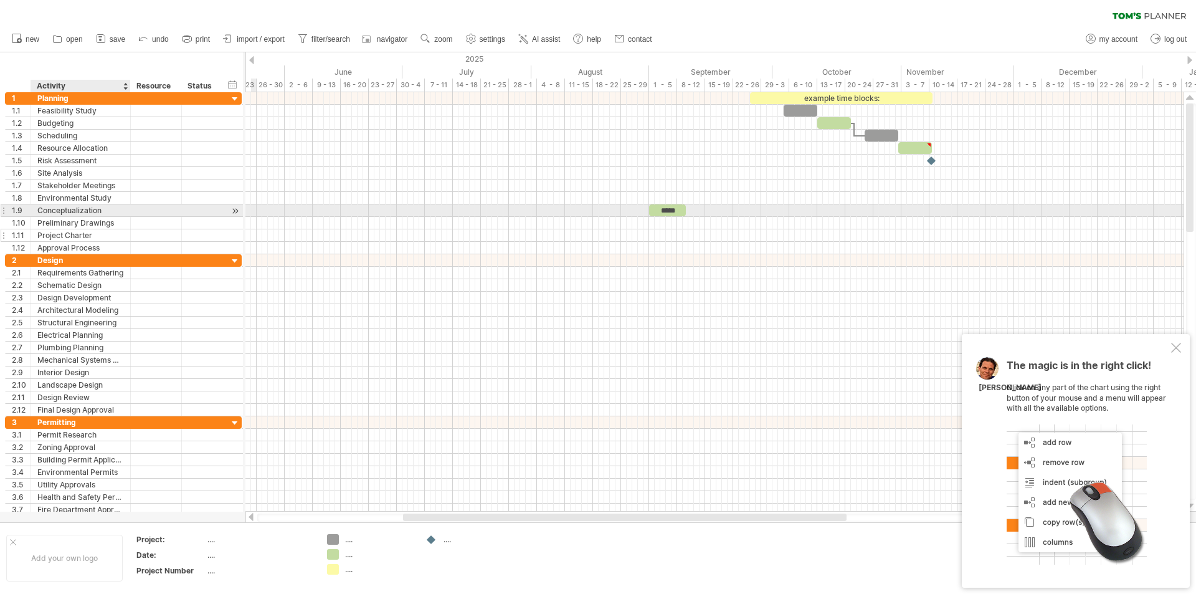
drag, startPoint x: 381, startPoint y: 70, endPoint x: 84, endPoint y: 231, distance: 338.2
click at [84, 231] on div "Trying to reach [DOMAIN_NAME] Connected again... 0% clear filter new 1" at bounding box center [598, 297] width 1196 height 594
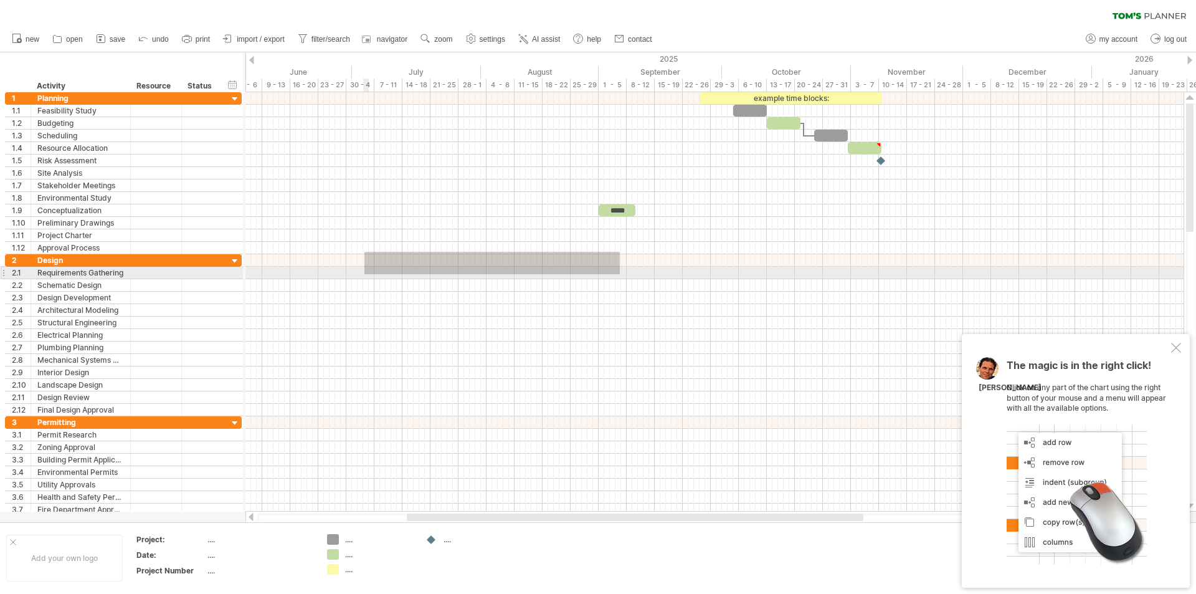
drag, startPoint x: 620, startPoint y: 252, endPoint x: 364, endPoint y: 274, distance: 256.4
click at [364, 274] on div at bounding box center [714, 304] width 938 height 424
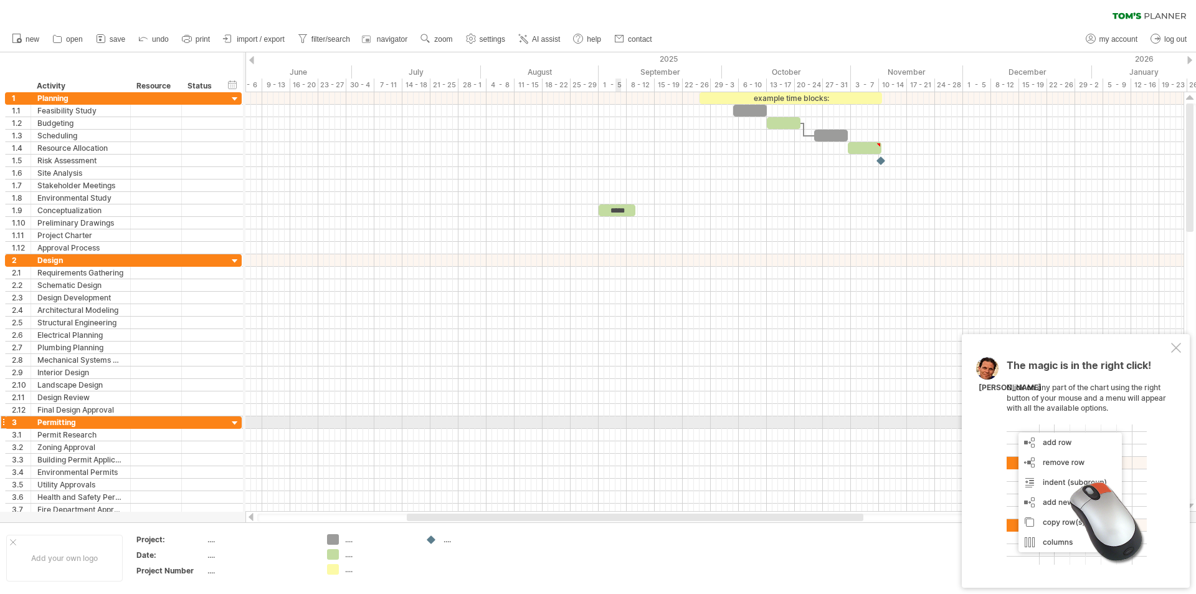
click at [617, 419] on div at bounding box center [714, 422] width 938 height 12
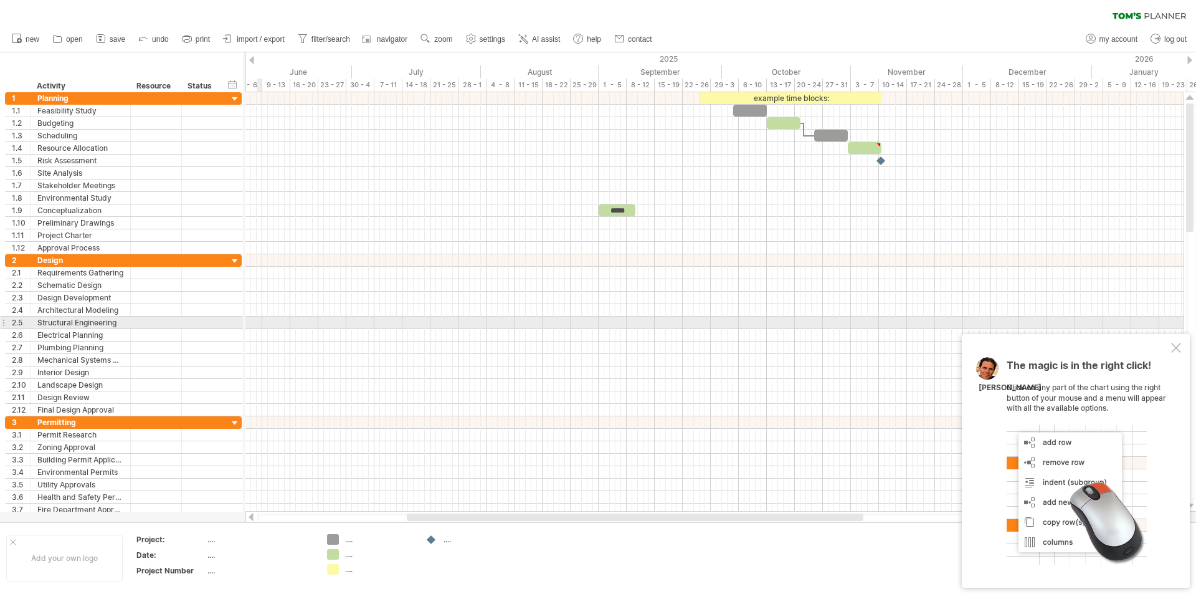
click at [255, 320] on div at bounding box center [714, 322] width 938 height 12
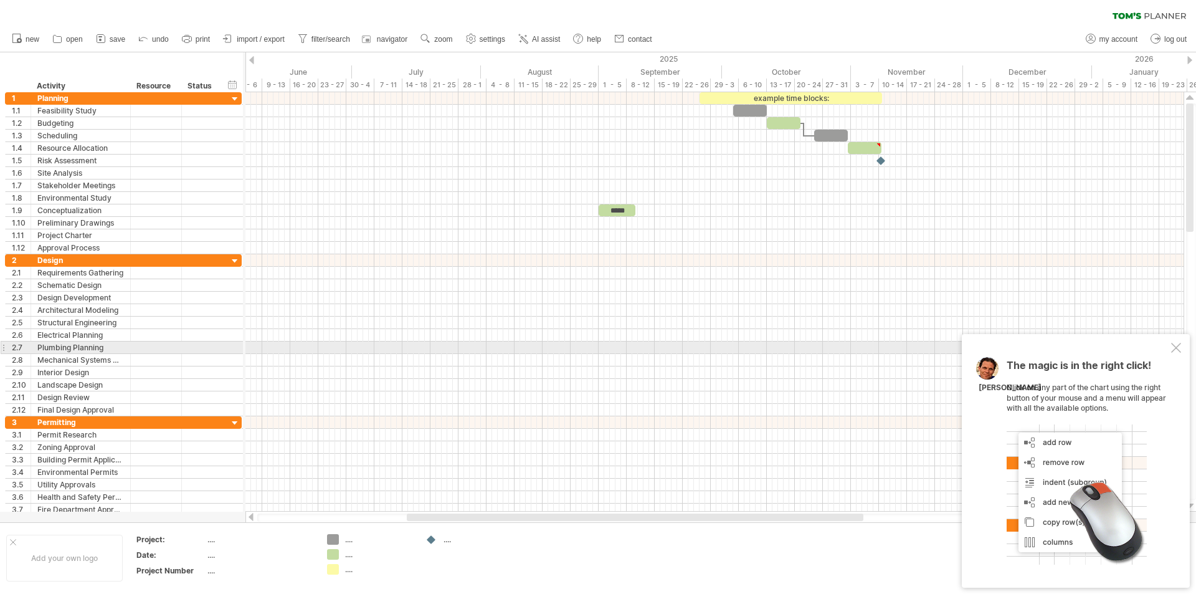
click at [1176, 345] on div at bounding box center [1176, 348] width 10 height 10
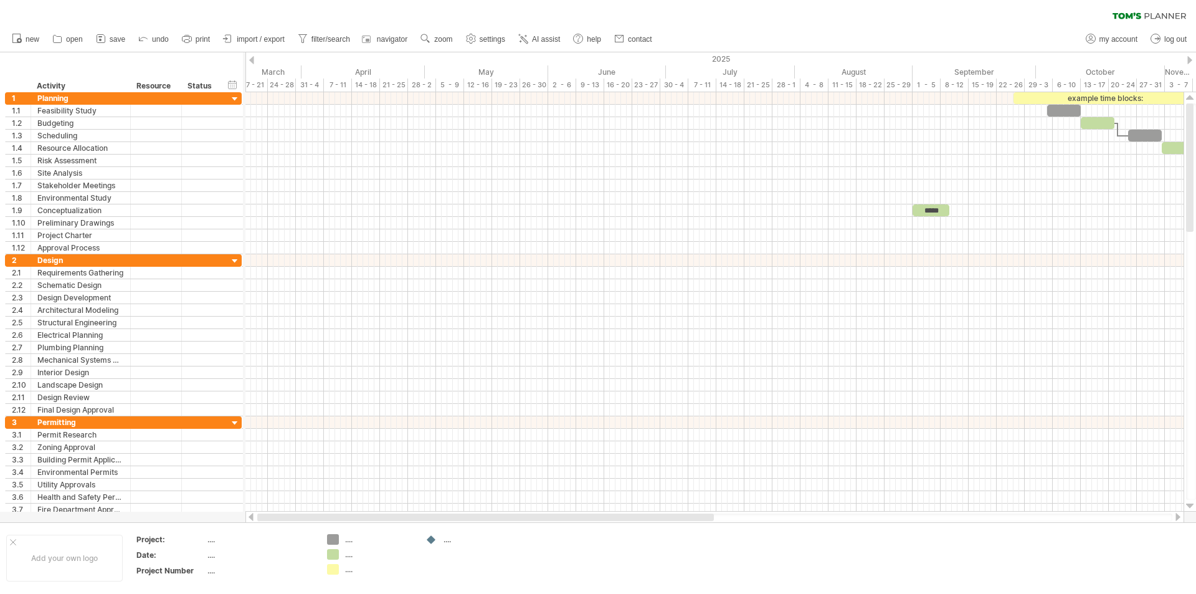
drag, startPoint x: 622, startPoint y: 515, endPoint x: 389, endPoint y: 521, distance: 232.5
click at [389, 521] on div at bounding box center [714, 517] width 939 height 12
